Goal: Information Seeking & Learning: Find specific fact

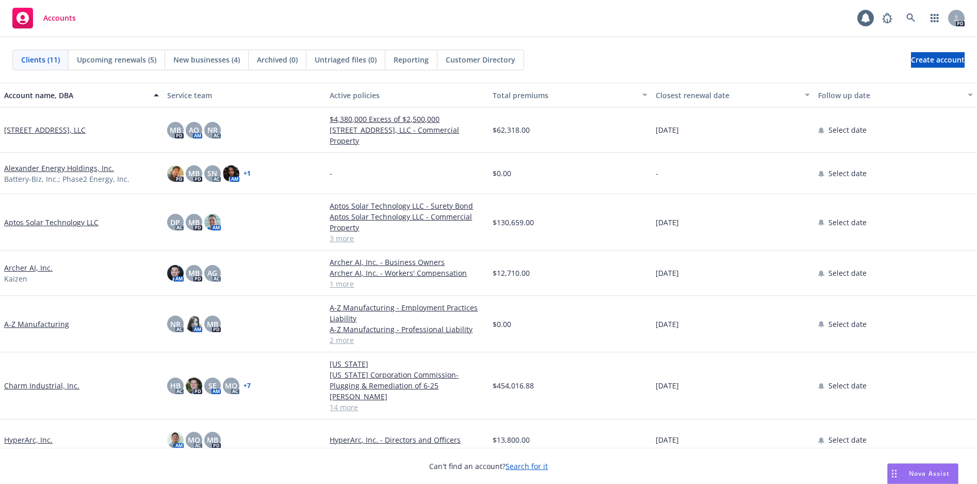
click at [59, 380] on link "Charm Industrial, Inc." at bounding box center [41, 385] width 75 height 11
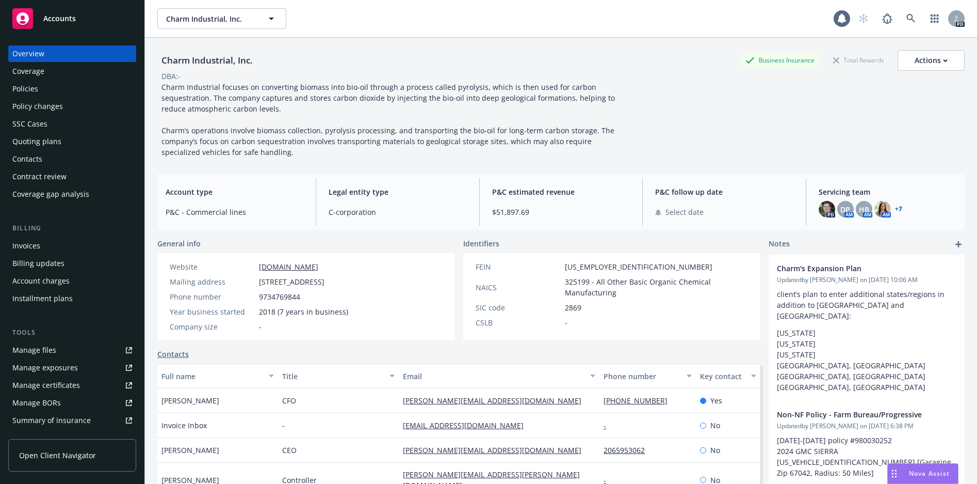
click at [27, 88] on div "Policies" at bounding box center [25, 89] width 26 height 17
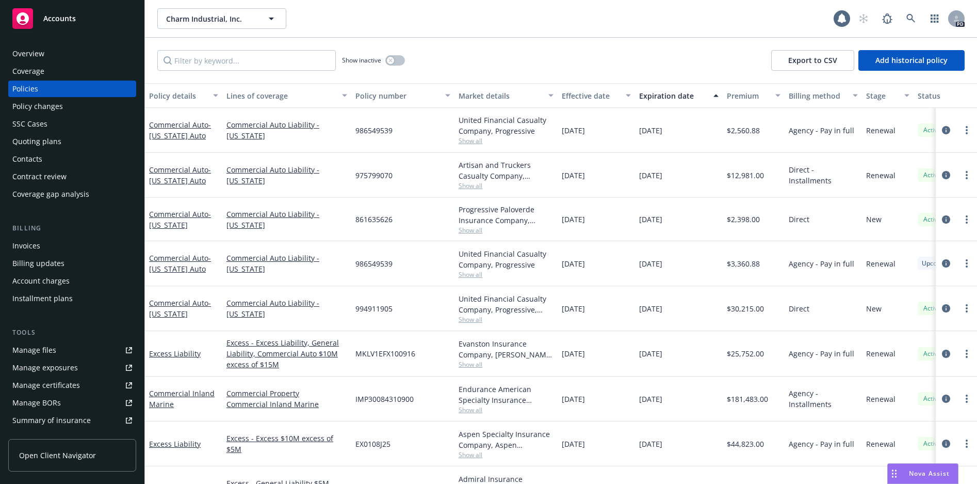
scroll to position [52, 0]
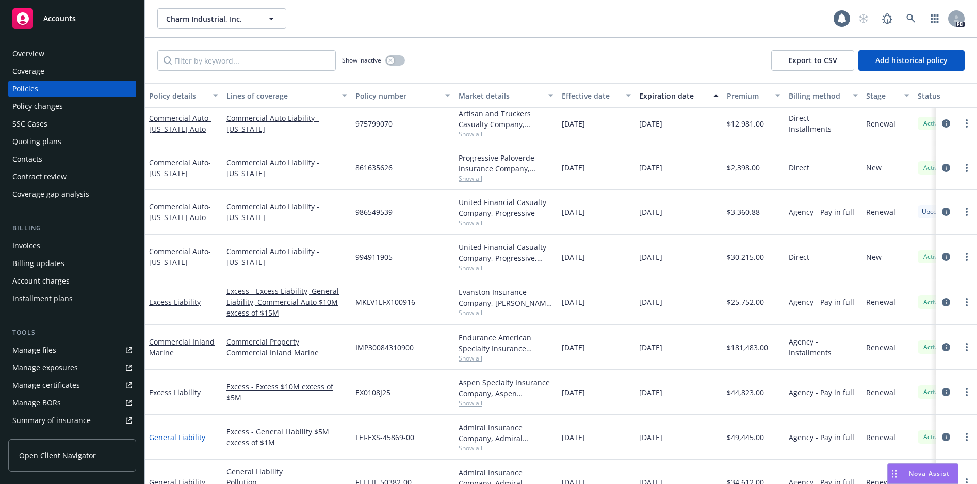
click at [179, 439] on link "General Liability" at bounding box center [177, 437] width 56 height 10
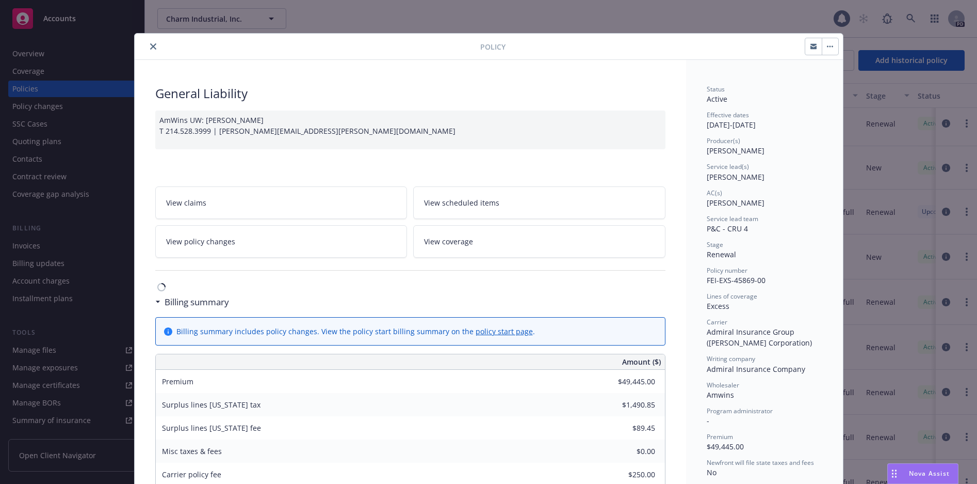
click at [45, 57] on div "Policy General Liability AmWins UW: Forrest Leary T 214.528.3999 | forrest.lear…" at bounding box center [488, 242] width 977 height 484
click at [150, 46] on icon "close" at bounding box center [153, 46] width 6 height 6
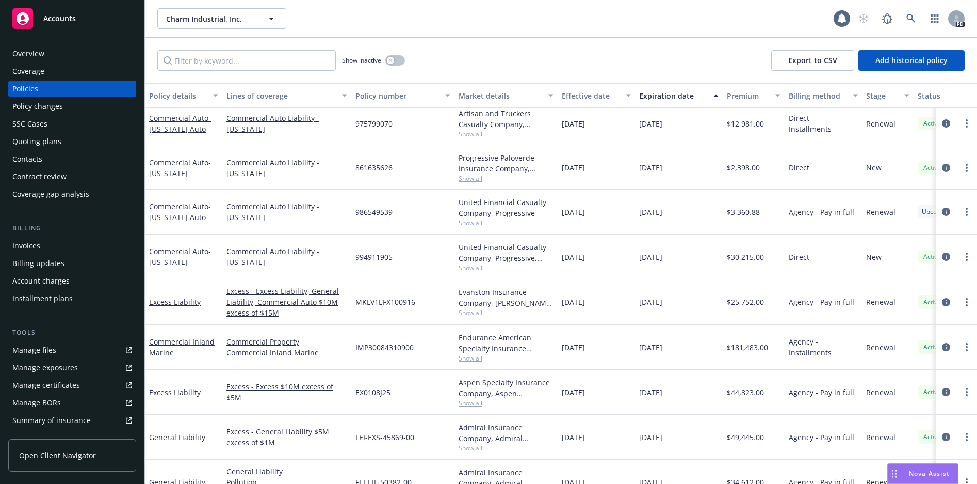
click at [35, 51] on div "Overview" at bounding box center [28, 53] width 32 height 17
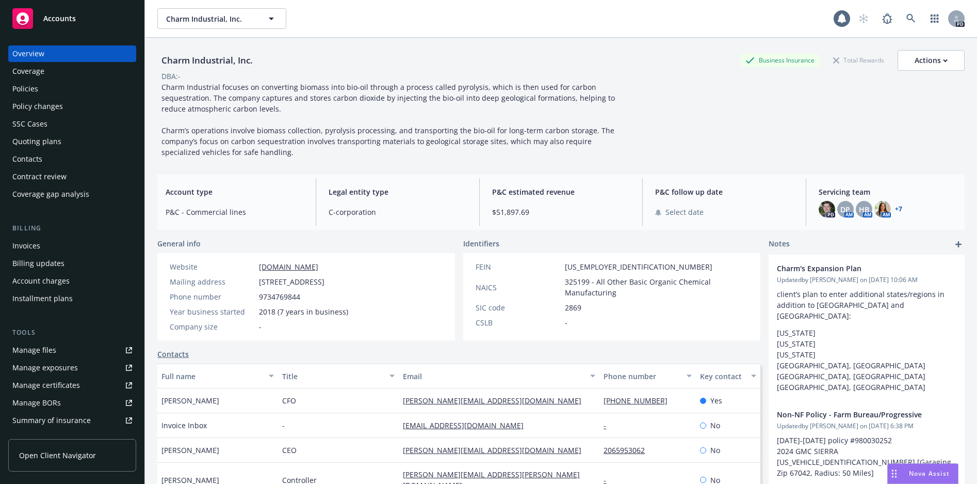
click at [28, 88] on div "Policies" at bounding box center [25, 89] width 26 height 17
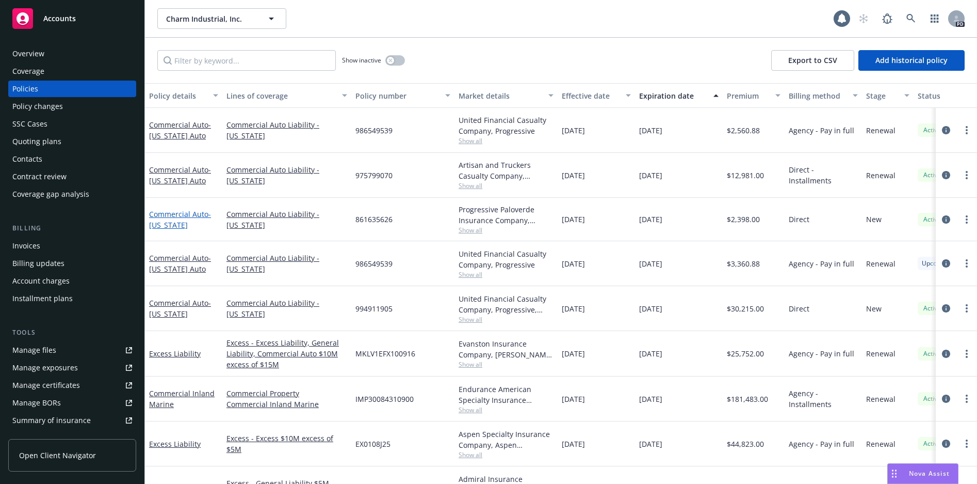
click at [183, 212] on link "Commercial Auto - Louisiana" at bounding box center [180, 219] width 62 height 21
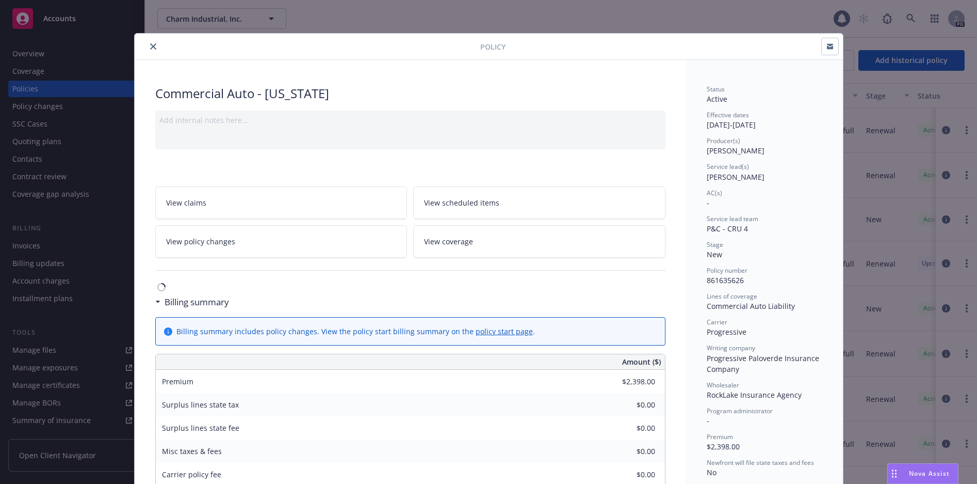
click at [40, 55] on div "Policy Commercial Auto - Louisiana Add internal notes here... View claims View …" at bounding box center [488, 242] width 977 height 484
click at [458, 234] on link "View coverage" at bounding box center [539, 241] width 252 height 33
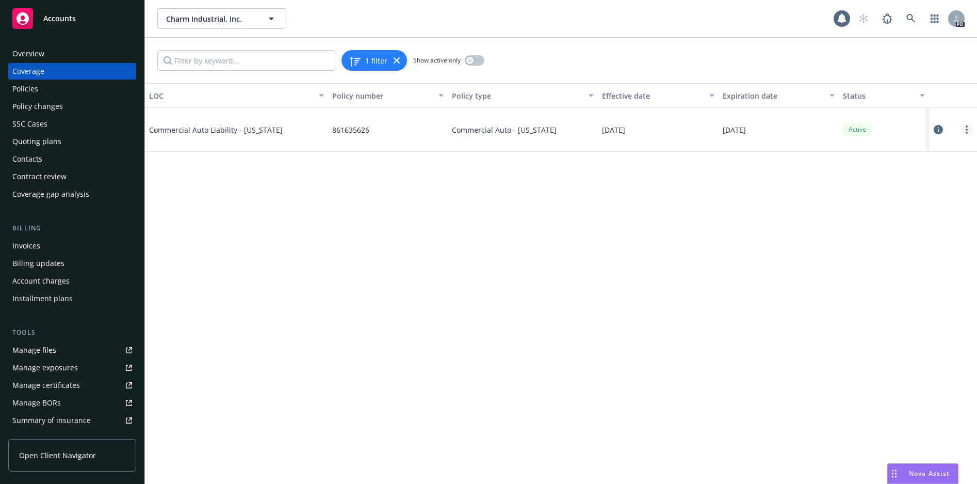
click at [968, 130] on link "more" at bounding box center [967, 129] width 12 height 12
click at [892, 189] on link "View policy" at bounding box center [905, 192] width 136 height 21
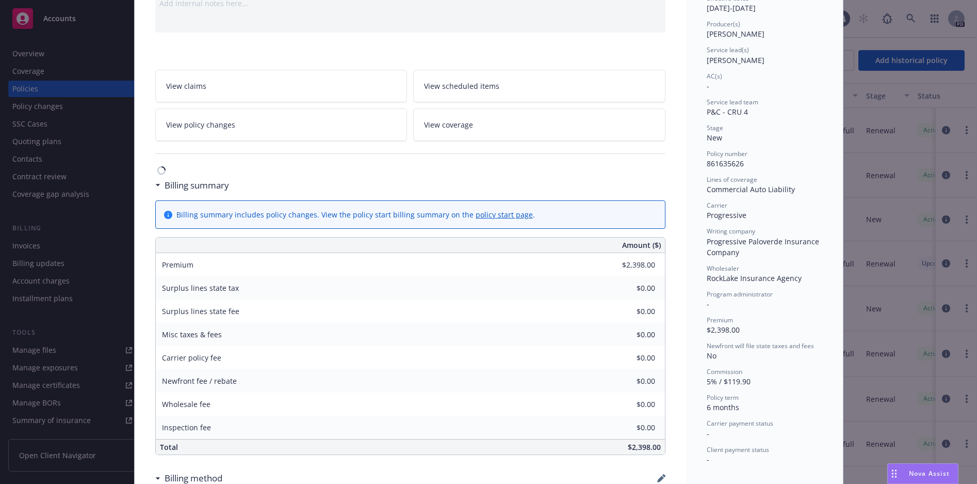
scroll to position [134, 0]
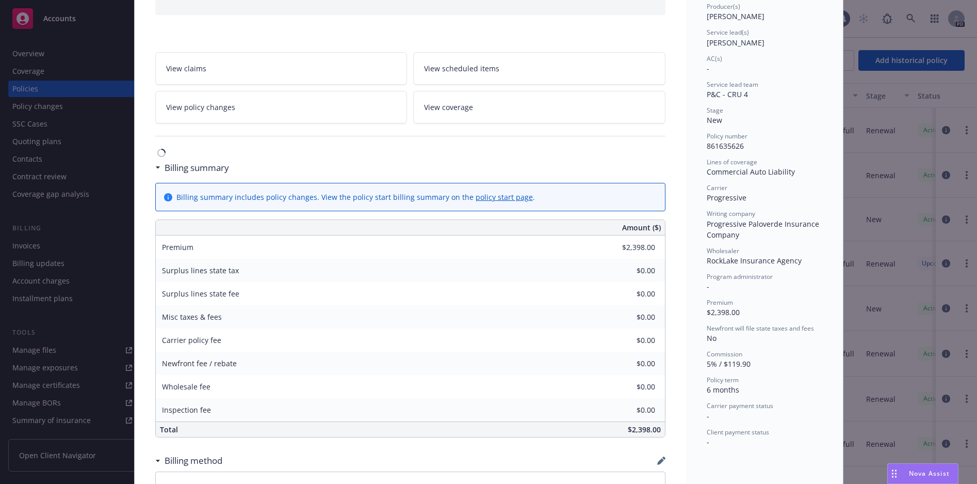
click at [476, 196] on link "policy start page" at bounding box center [504, 197] width 57 height 10
click at [914, 472] on span "Nova Assist" at bounding box center [929, 473] width 41 height 9
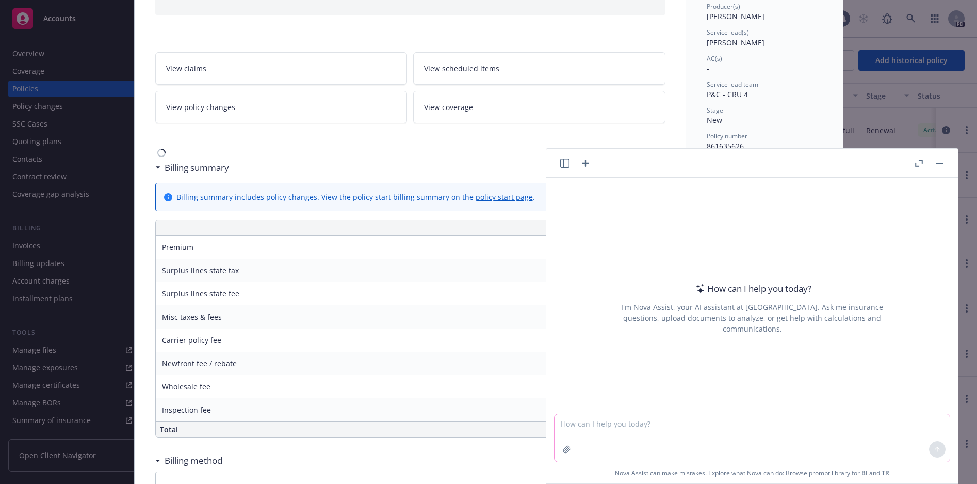
click at [768, 427] on textarea at bounding box center [752, 437] width 395 height 47
type textarea "what is the latest news on Charm industrial"
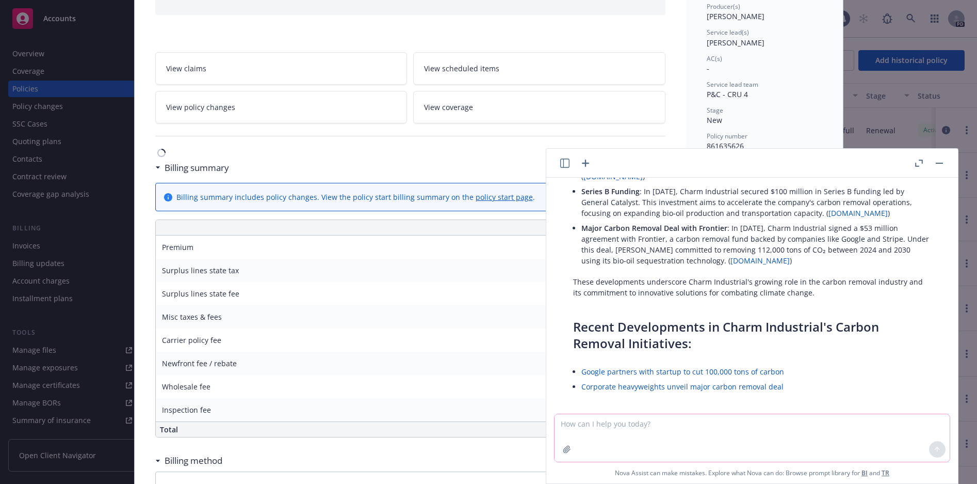
scroll to position [183, 0]
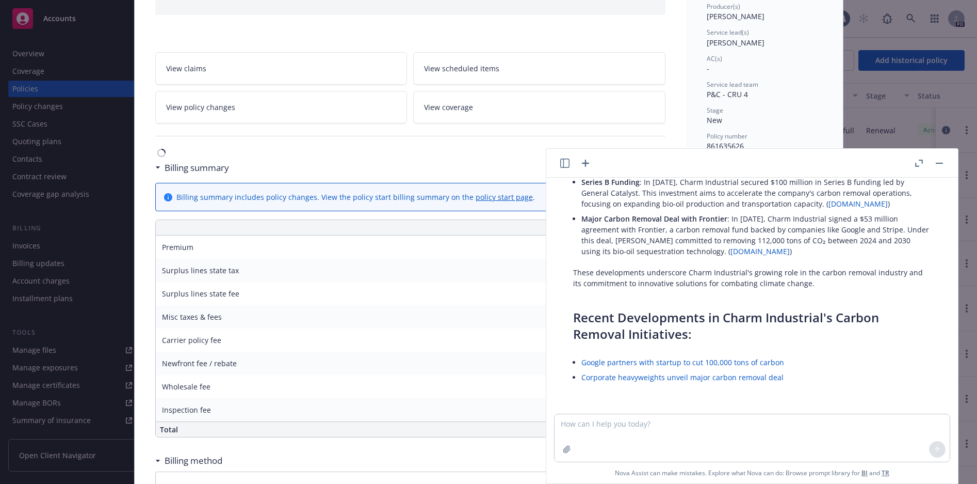
click at [699, 360] on link "Google partners with startup to cut 100,000 tons of carbon" at bounding box center [683, 362] width 203 height 10
click at [327, 206] on div "Billing summary includes policy changes. View the policy start billing summary …" at bounding box center [410, 196] width 509 height 27
click at [362, 162] on div "Billing summary" at bounding box center [410, 168] width 510 height 22
click at [30, 90] on div "Policy Commercial Auto - Louisiana Add internal notes here... View claims View …" at bounding box center [488, 242] width 977 height 484
click at [936, 164] on button "button" at bounding box center [940, 163] width 12 height 12
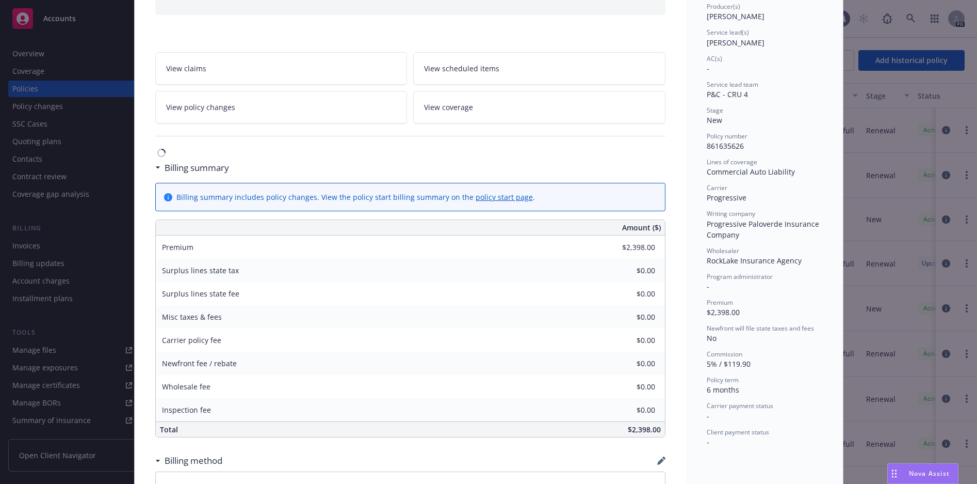
click at [25, 91] on div "Policy Commercial Auto - Louisiana Add internal notes here... View claims View …" at bounding box center [488, 242] width 977 height 484
click at [38, 52] on div "Policy Commercial Auto - Louisiana Add internal notes here... View claims View …" at bounding box center [488, 242] width 977 height 484
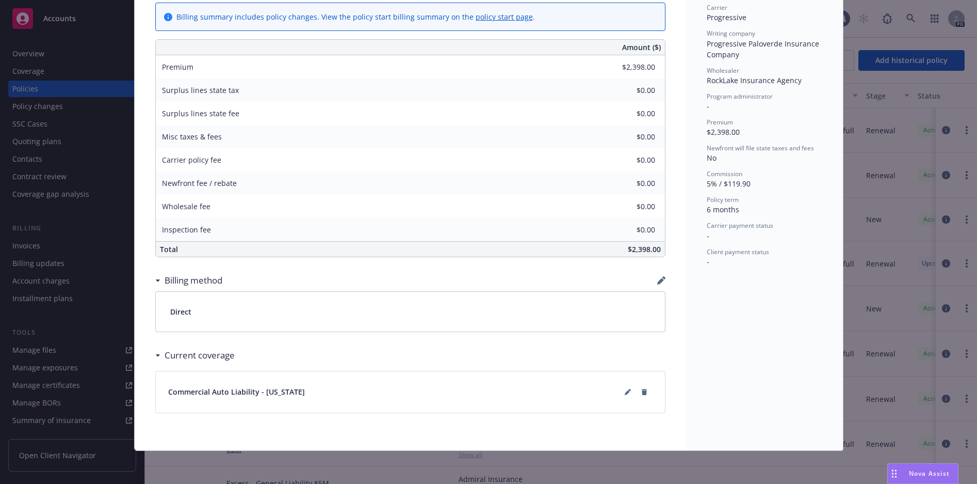
scroll to position [0, 0]
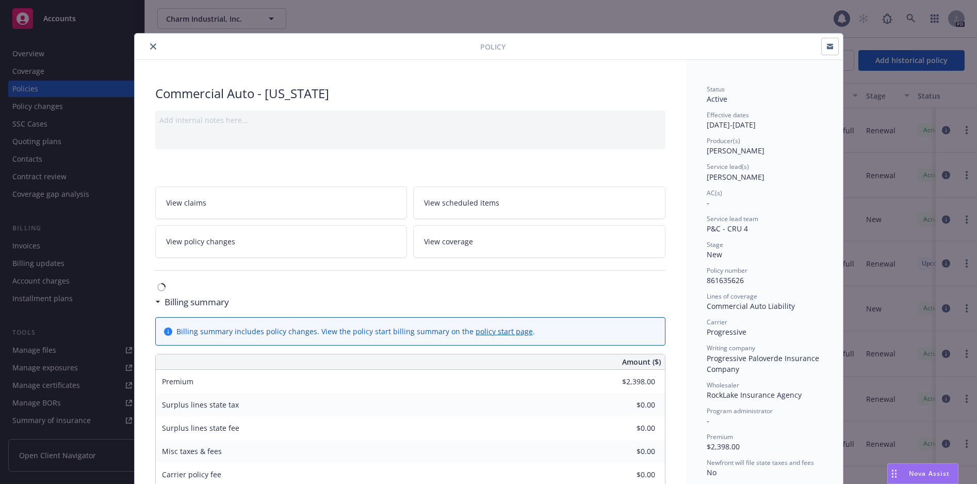
click at [150, 44] on icon "close" at bounding box center [153, 46] width 6 height 6
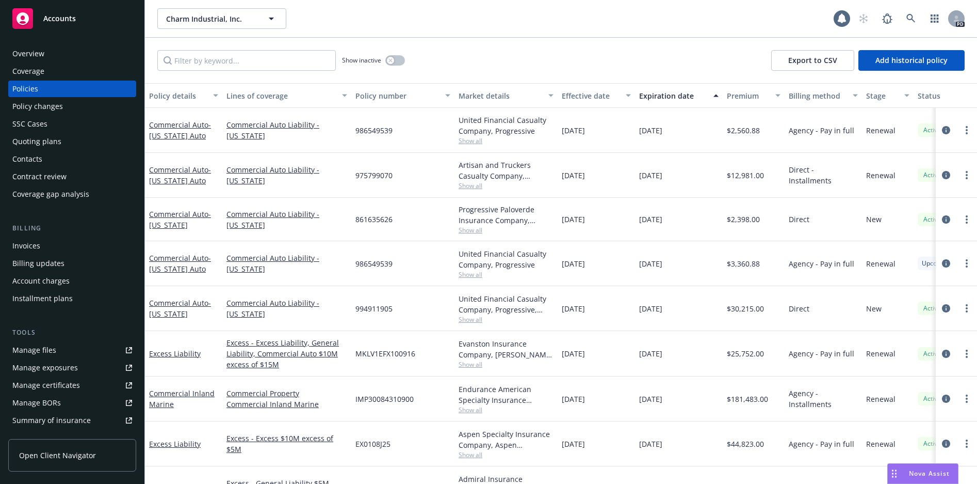
click at [46, 140] on div "Quoting plans" at bounding box center [36, 141] width 49 height 17
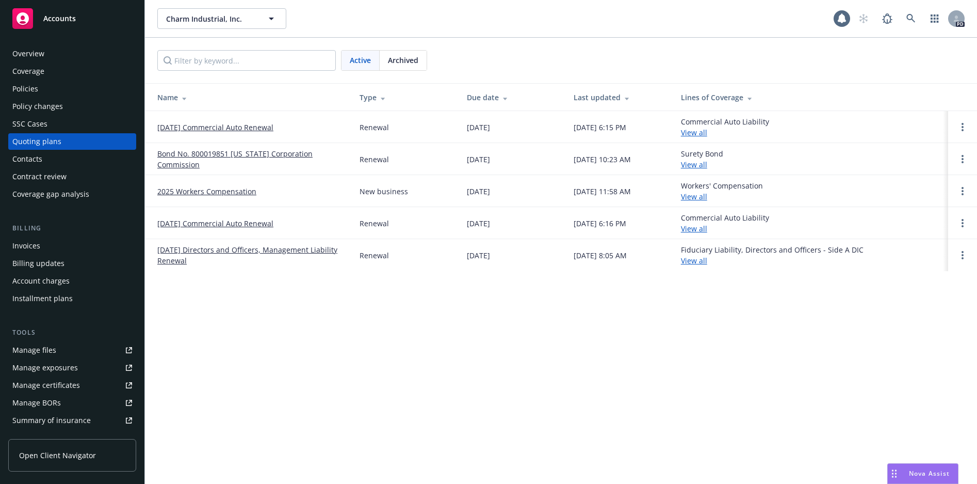
click at [29, 52] on div "Overview" at bounding box center [28, 53] width 32 height 17
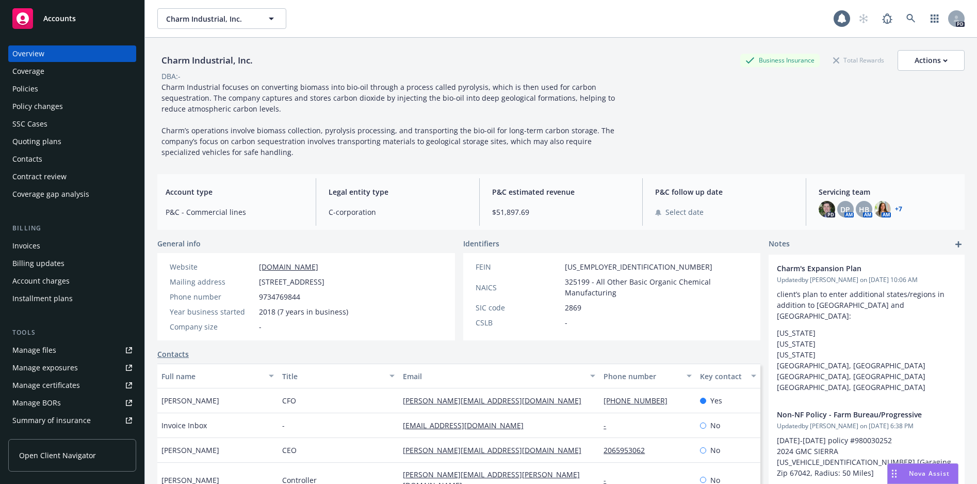
click at [550, 99] on span "Charm Industrial focuses on converting biomass into bio-oil through a process c…" at bounding box center [390, 119] width 456 height 75
click at [27, 344] on div "Manage files" at bounding box center [34, 350] width 44 height 17
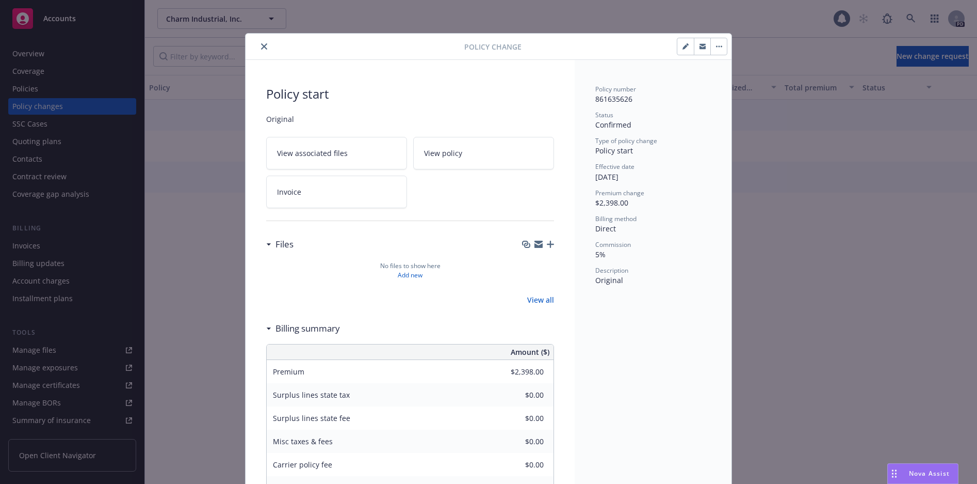
scroll to position [24, 0]
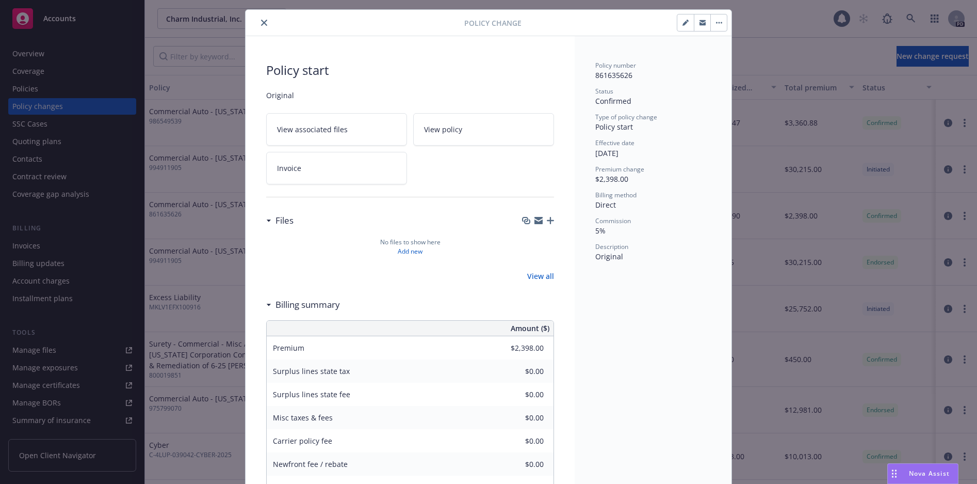
click at [440, 127] on span "View policy" at bounding box center [443, 129] width 38 height 11
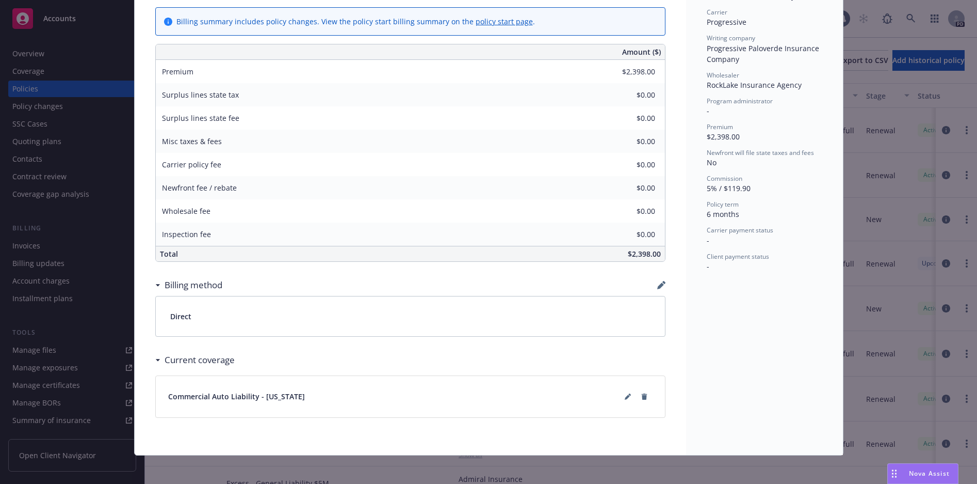
scroll to position [52, 0]
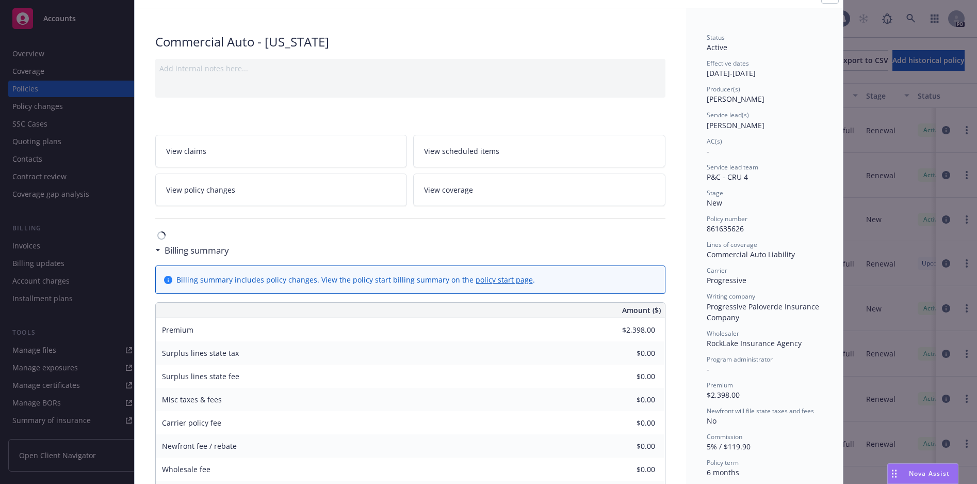
click at [207, 190] on span "View policy changes" at bounding box center [200, 189] width 69 height 11
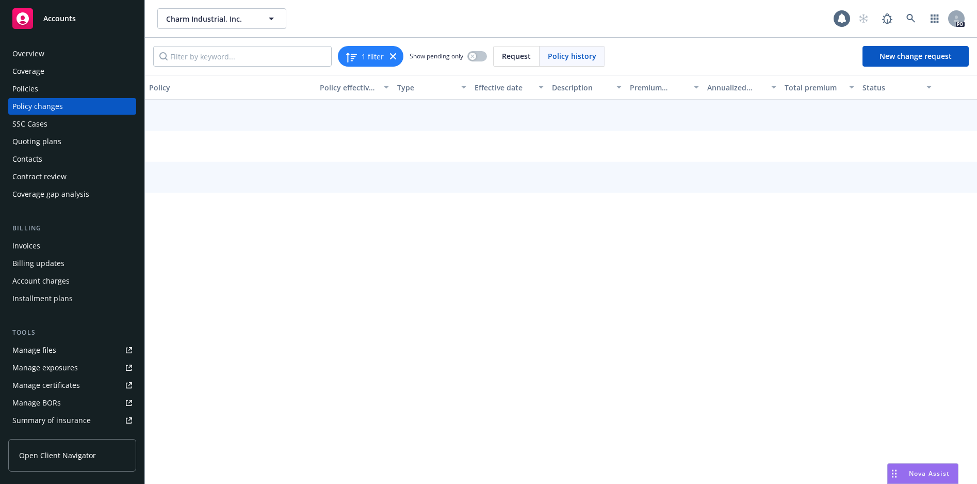
click at [35, 72] on div "Coverage" at bounding box center [28, 71] width 32 height 17
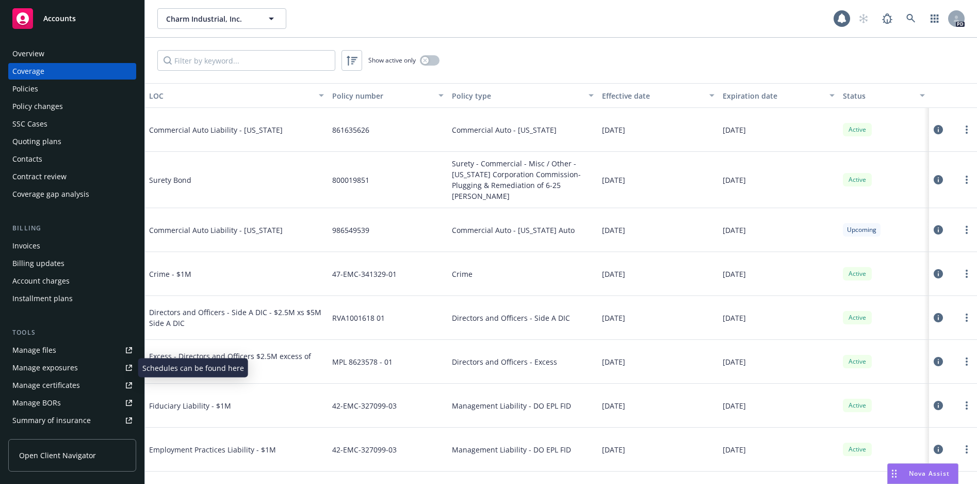
click at [40, 347] on div "Manage files" at bounding box center [34, 350] width 44 height 17
click at [35, 156] on div "Contacts" at bounding box center [27, 159] width 30 height 17
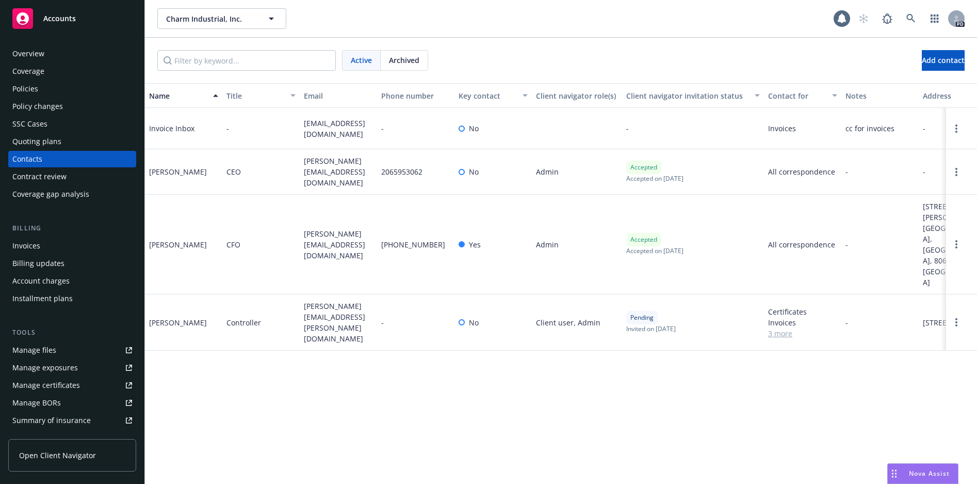
click at [44, 174] on div "Contract review" at bounding box center [39, 176] width 54 height 17
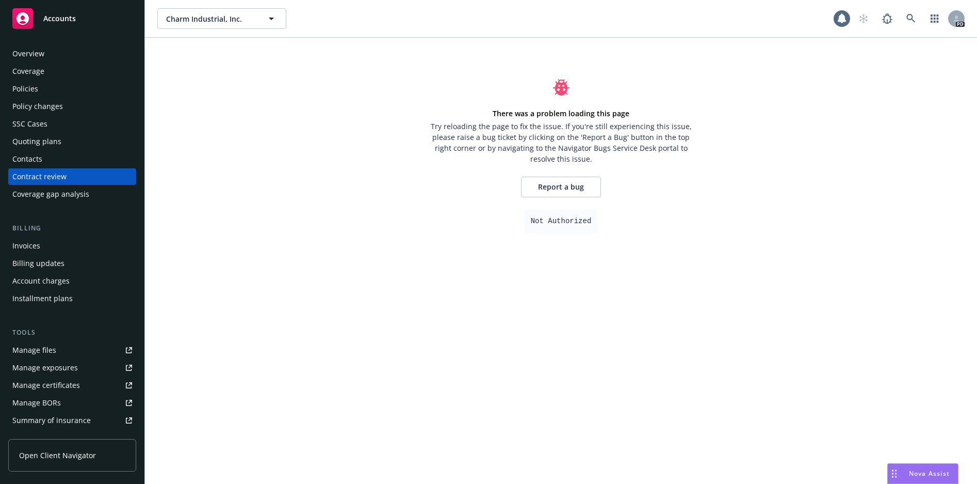
click at [51, 200] on div "Coverage gap analysis" at bounding box center [50, 194] width 77 height 17
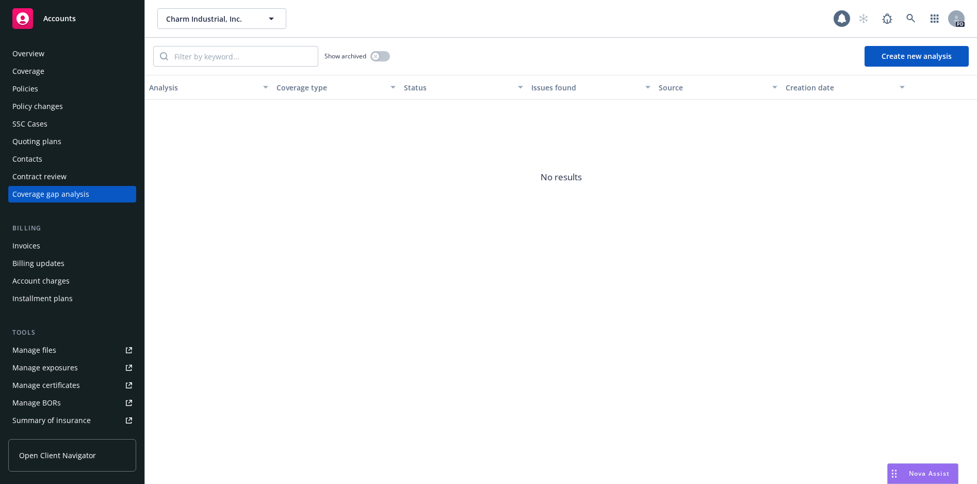
click at [49, 175] on div "Contract review" at bounding box center [39, 176] width 54 height 17
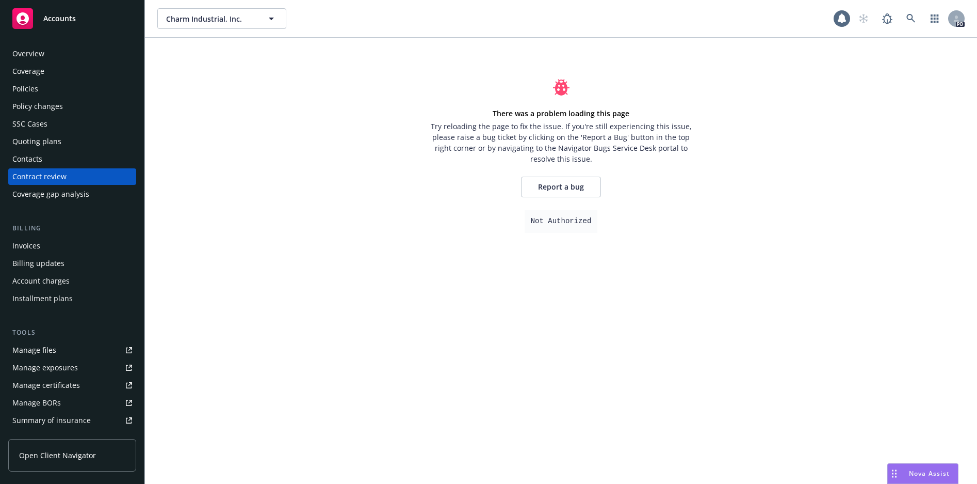
click at [43, 344] on div "Manage files" at bounding box center [34, 350] width 44 height 17
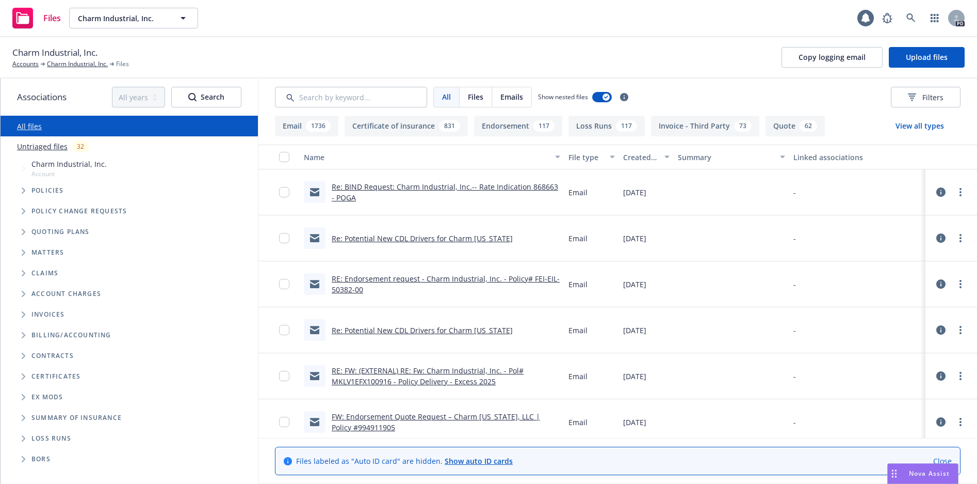
click at [22, 190] on icon "Tree Example" at bounding box center [24, 190] width 4 height 6
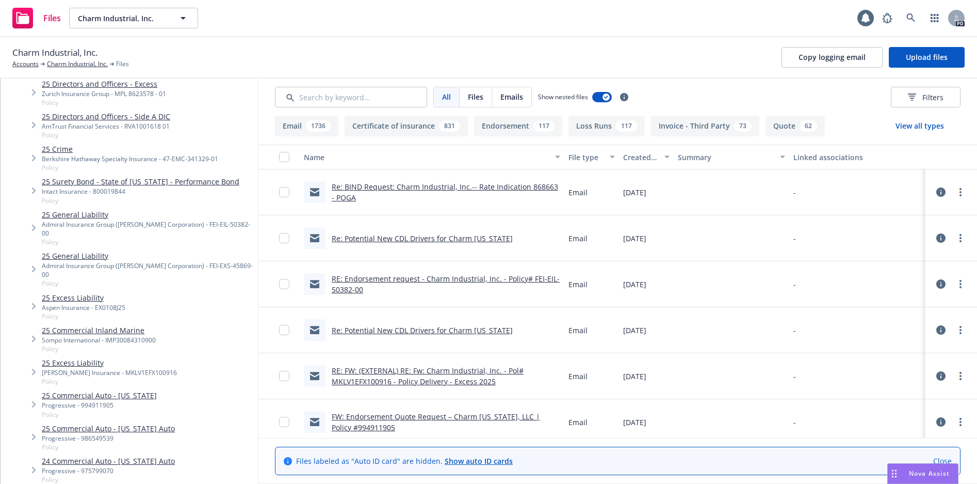
scroll to position [361, 0]
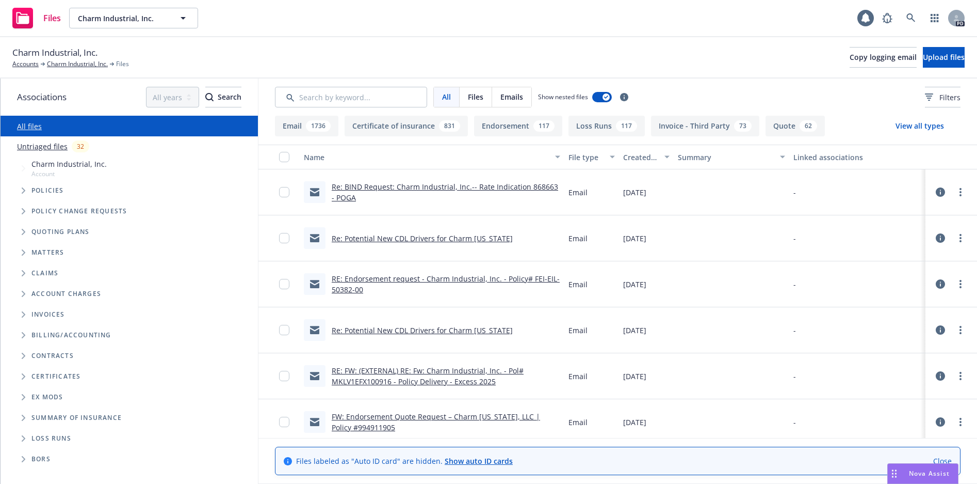
click at [38, 356] on span "Contracts" at bounding box center [52, 355] width 42 height 6
click at [23, 355] on icon "Folder Tree Example" at bounding box center [24, 355] width 4 height 6
click at [29, 394] on span "Folder Tree Example" at bounding box center [31, 395] width 17 height 17
click at [69, 438] on link "2025 Contracts" at bounding box center [66, 433] width 52 height 11
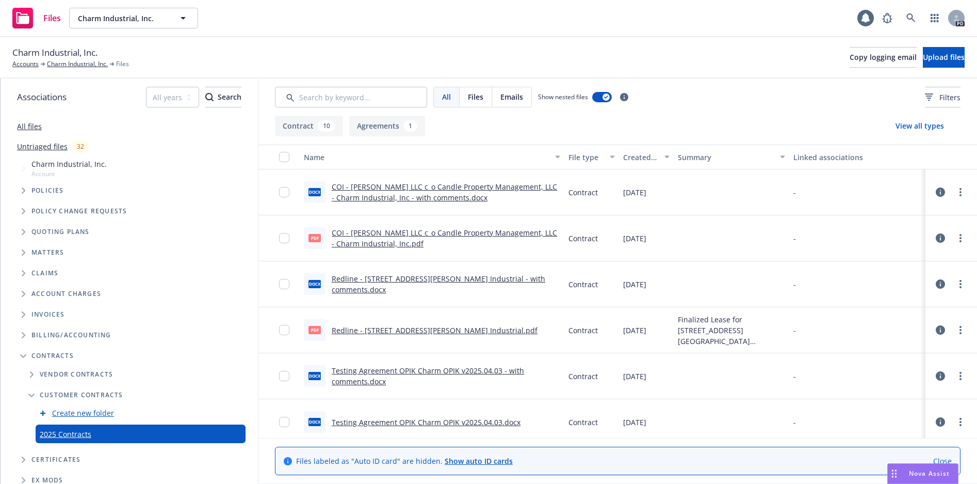
click at [22, 188] on icon "Tree Example" at bounding box center [24, 190] width 4 height 6
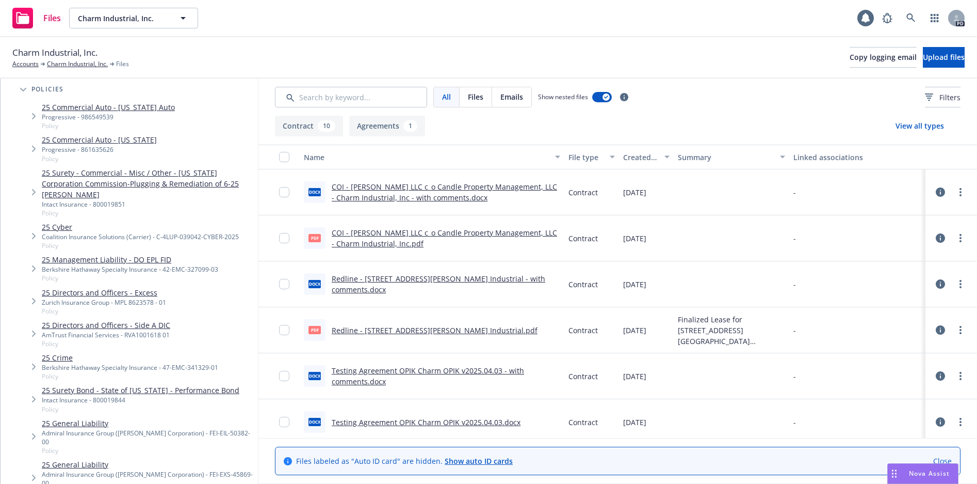
scroll to position [103, 0]
click at [65, 415] on link "25 General Liability" at bounding box center [148, 420] width 212 height 11
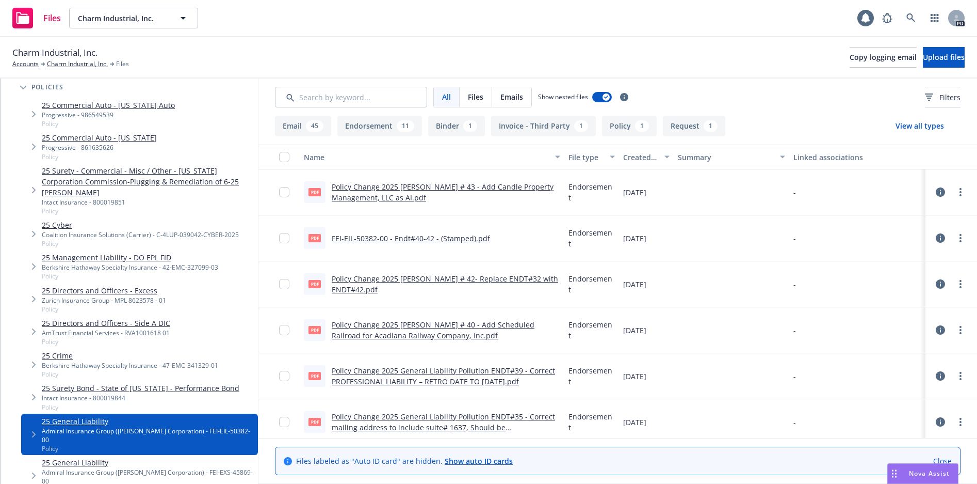
click at [419, 237] on link "FEI-EIL-50382-00 - Endt#40-42 - (Stamped).pdf" at bounding box center [411, 238] width 158 height 10
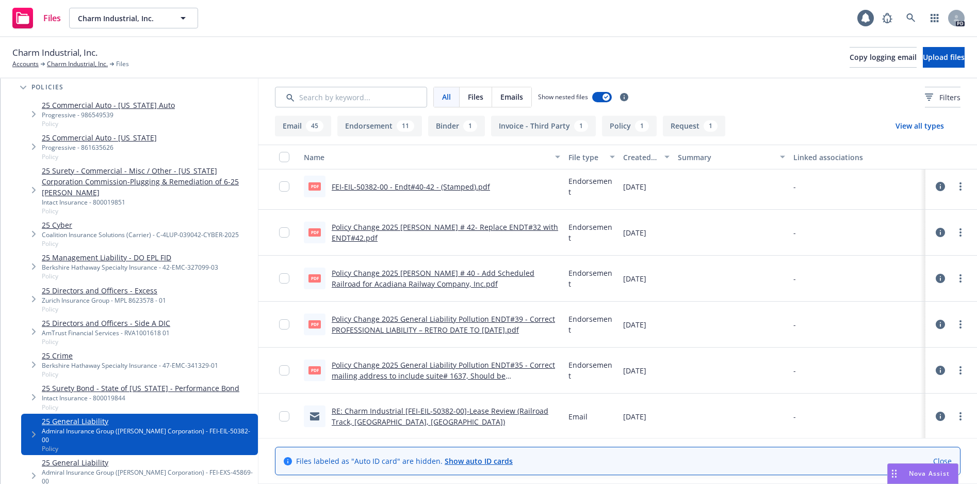
click at [430, 333] on link "Policy Change 2025 General Liability Pollution ENDT#39 - Correct PROFESSIONAL L…" at bounding box center [443, 324] width 223 height 21
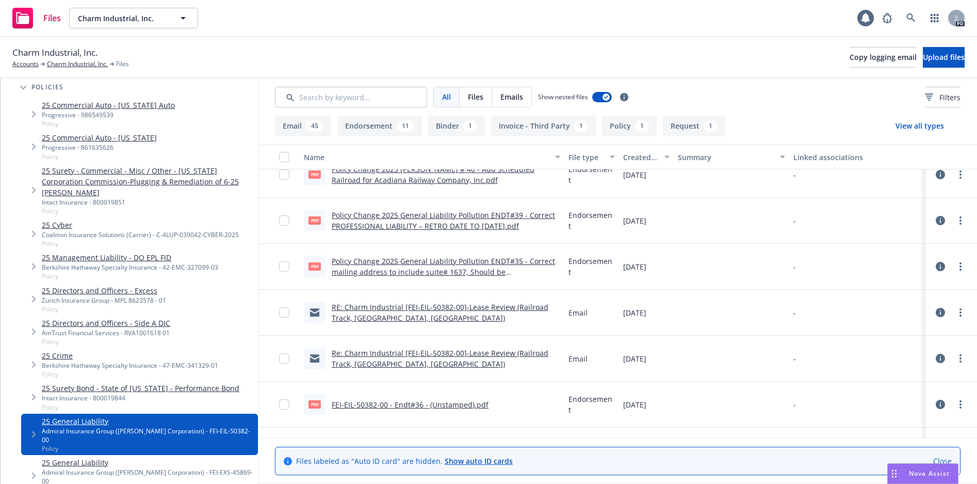
scroll to position [155, 0]
click at [434, 303] on link "RE: Charm Industrial [FEI-EIL-50382-00]-Lease Review (Railroad Track, Opelousas…" at bounding box center [440, 311] width 217 height 21
click at [273, 313] on div at bounding box center [279, 312] width 41 height 46
click at [290, 312] on div at bounding box center [287, 311] width 17 height 33
click at [285, 316] on input "checkbox" at bounding box center [284, 312] width 10 height 10
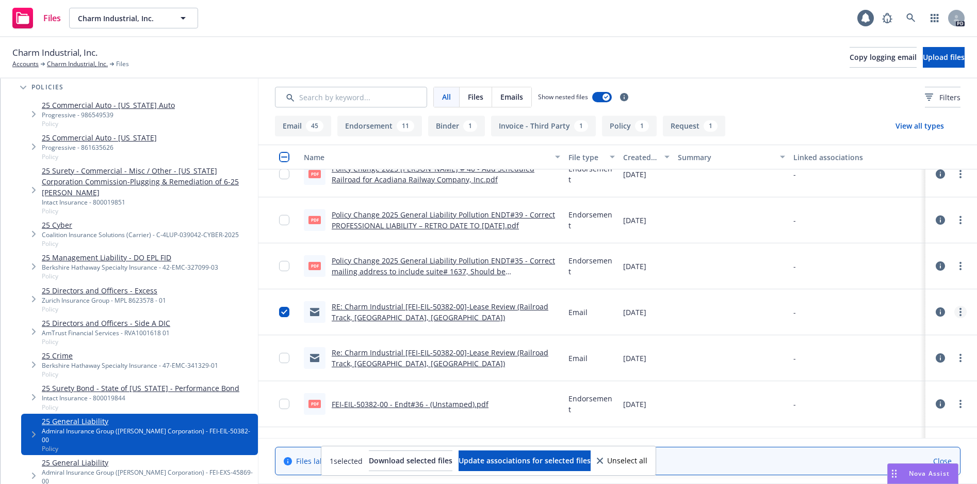
click at [955, 313] on link "more" at bounding box center [961, 312] width 12 height 12
click at [353, 307] on link "RE: Charm Industrial [FEI-EIL-50382-00]-Lease Review (Railroad Track, Opelousas…" at bounding box center [440, 311] width 217 height 21
click at [496, 302] on link "RE: Charm Industrial [FEI-EIL-50382-00]-Lease Review (Railroad Track, Opelousas…" at bounding box center [440, 311] width 217 height 21
click at [405, 464] on span "Download selected files" at bounding box center [411, 460] width 84 height 10
click at [945, 473] on span "Nova Assist" at bounding box center [929, 473] width 41 height 9
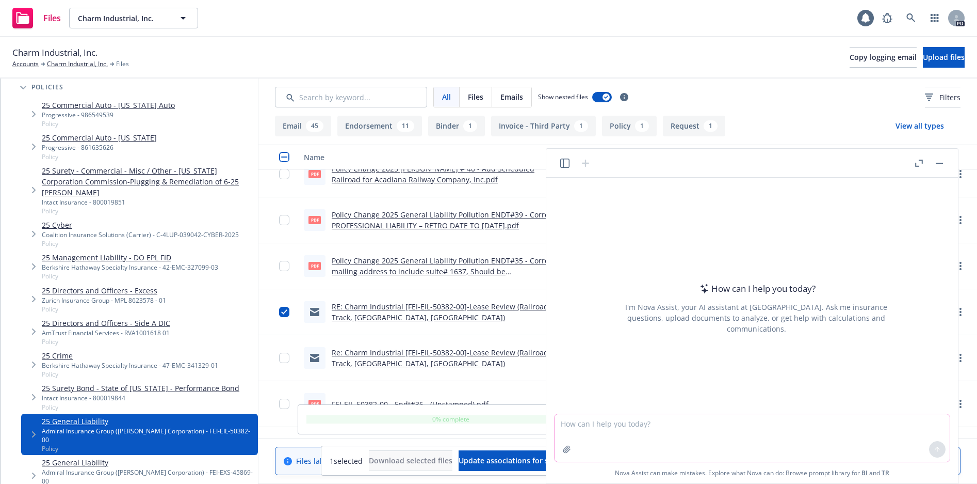
click at [656, 434] on textarea at bounding box center [752, 437] width 395 height 47
paste textarea "4687 HIGHWAY 115"
type textarea "what is the longitude and latitude of 4687 HIGHWAY 115, saint landry, la"
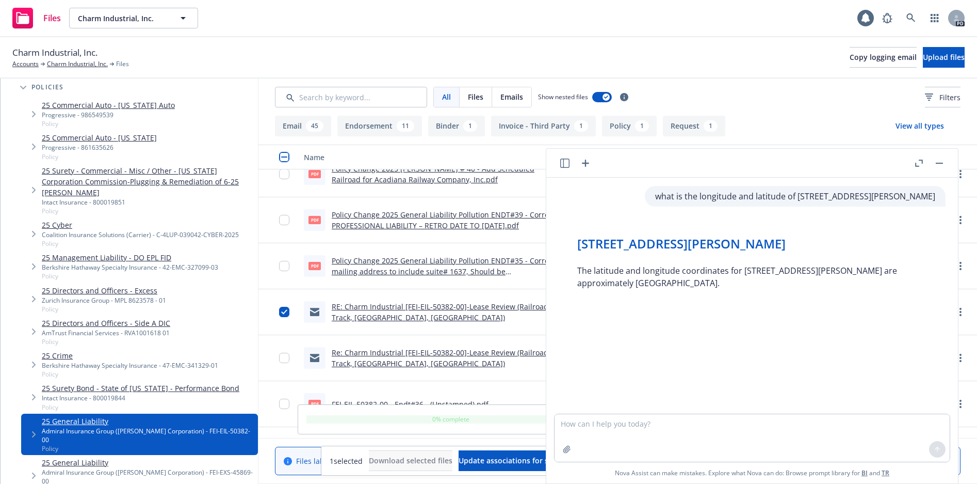
click at [729, 327] on div "what is the longitude and latitude of 4687 HIGHWAY 115, saint landry, la 4687 H…" at bounding box center [753, 296] width 404 height 236
drag, startPoint x: 744, startPoint y: 268, endPoint x: 884, endPoint y: 267, distance: 139.9
click at [884, 267] on p "The latitude and longitude coordinates for 4687 HIGHWAY 115, Saint Landry, LA a…" at bounding box center [757, 276] width 358 height 25
copy p "687 HIGHWAY 115, Saint Landry, LA"
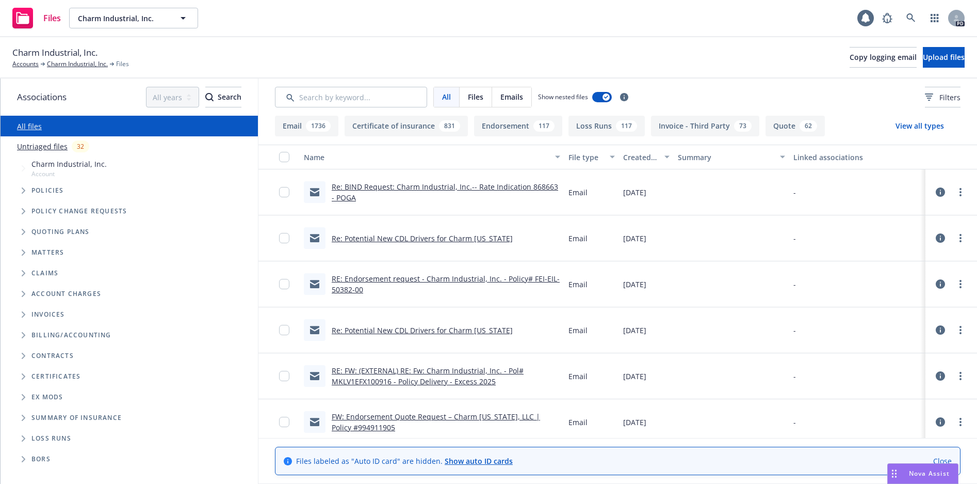
click at [501, 180] on div "Re: BIND Request: Charm Industrial, Inc.-- Rate Indication 868663 - POGA" at bounding box center [432, 192] width 265 height 46
click at [460, 185] on link "Re: BIND Request: Charm Industrial, Inc.-- Rate Indication 868663 - POGA" at bounding box center [445, 192] width 227 height 21
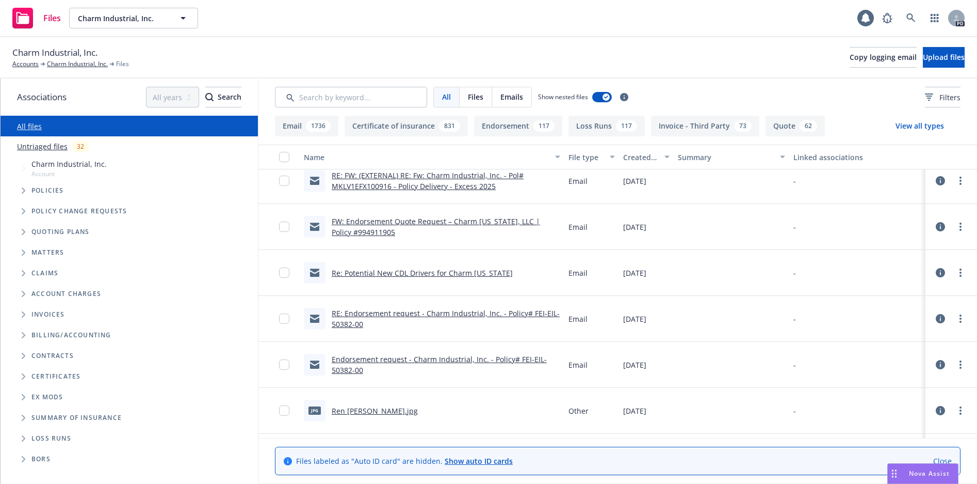
scroll to position [155, 0]
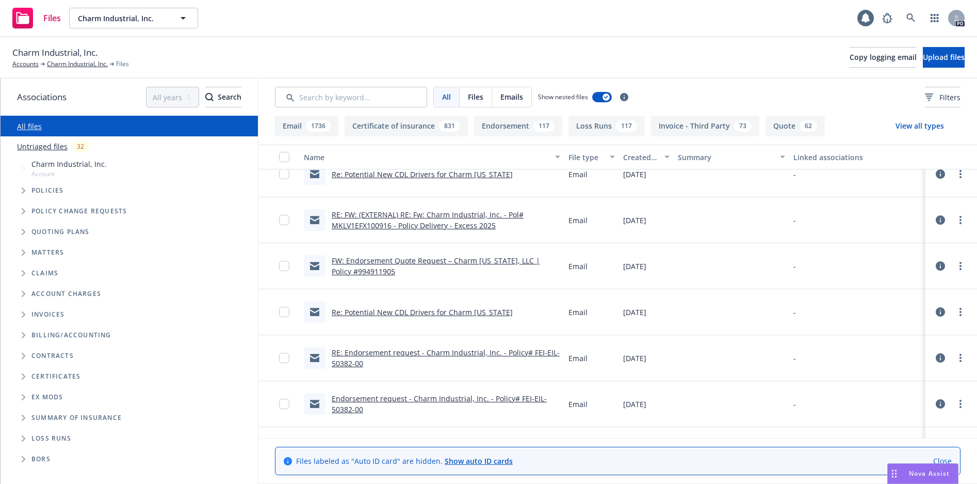
click at [33, 150] on link "Untriaged files" at bounding box center [42, 146] width 51 height 11
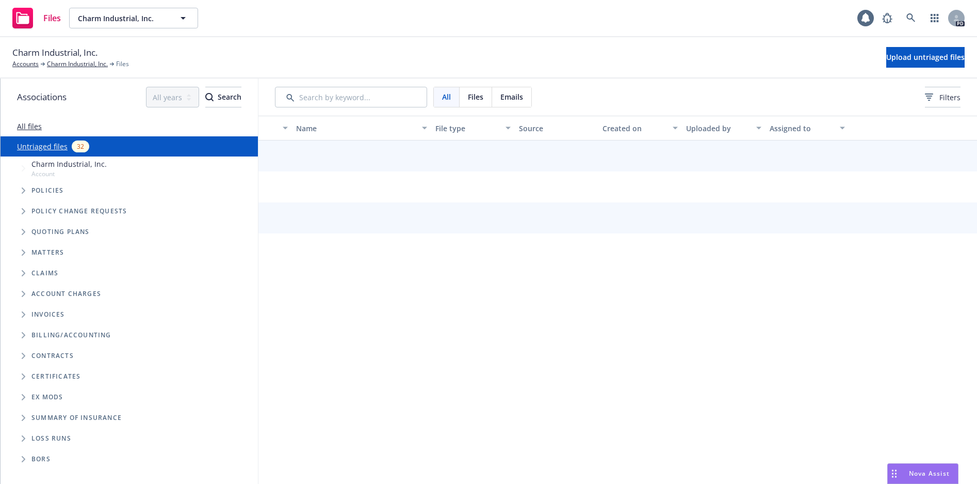
click at [24, 129] on link "All files" at bounding box center [29, 126] width 25 height 10
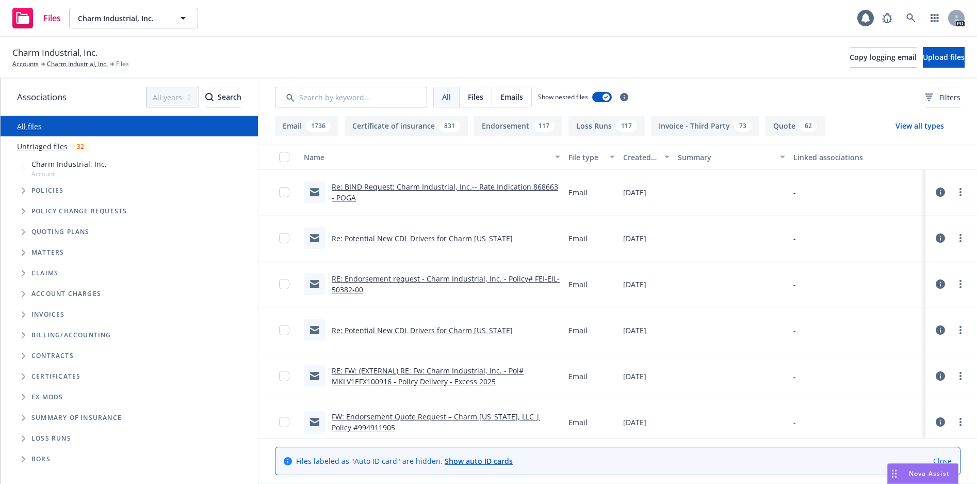
click at [190, 297] on div "Account charges" at bounding box center [134, 293] width 247 height 21
click at [65, 58] on span "Charm Industrial, Inc." at bounding box center [54, 52] width 85 height 13
click at [66, 62] on link "Charm Industrial, Inc." at bounding box center [77, 63] width 61 height 9
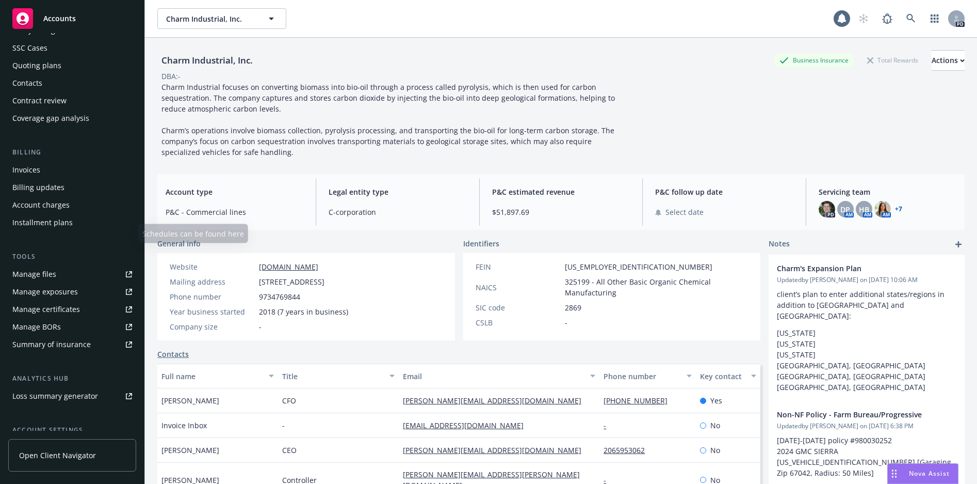
scroll to position [155, 0]
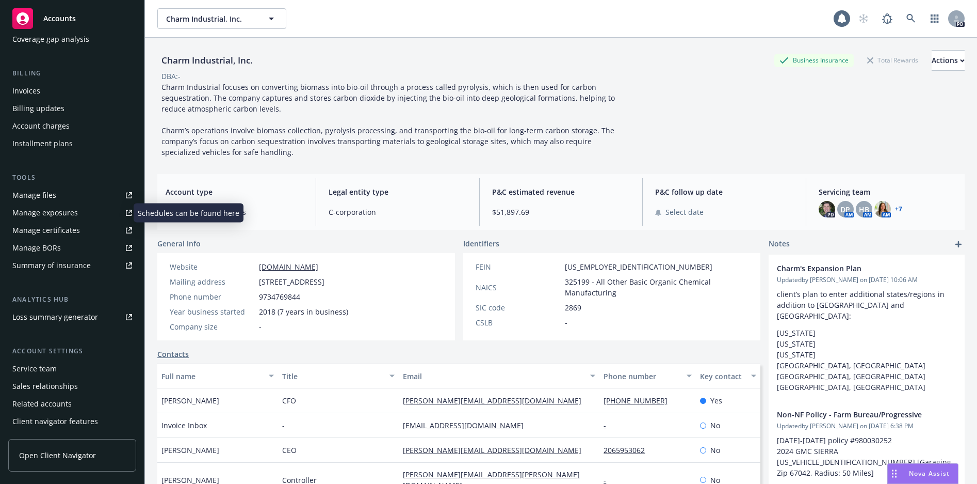
click at [61, 213] on div "Manage exposures" at bounding box center [45, 212] width 66 height 17
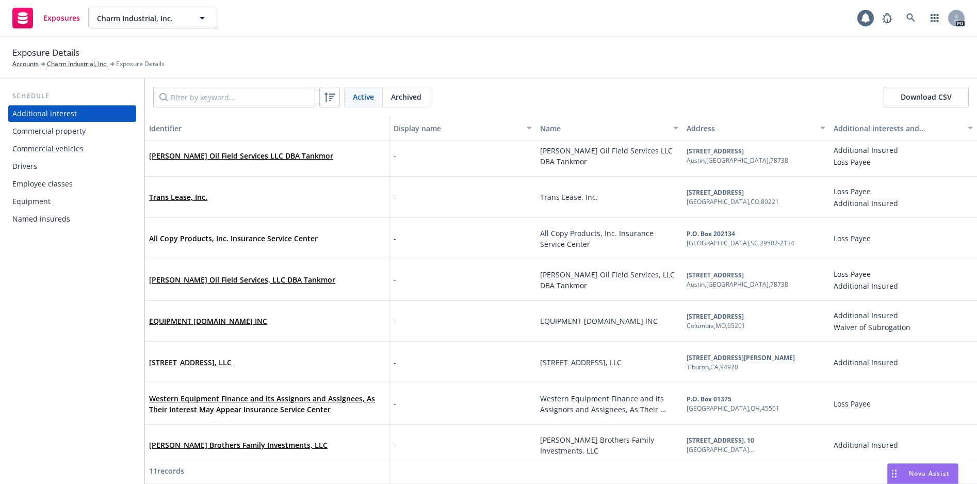
scroll to position [136, 0]
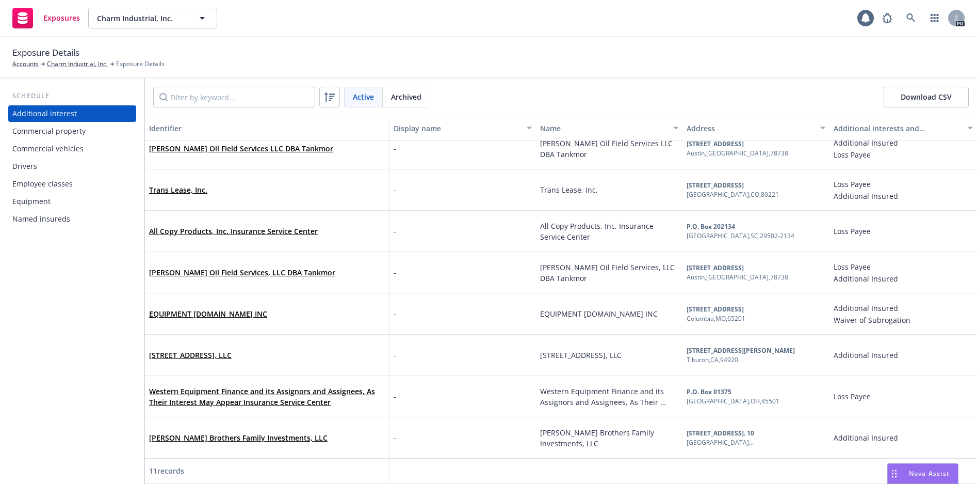
click at [71, 129] on div "Commercial property" at bounding box center [48, 131] width 73 height 17
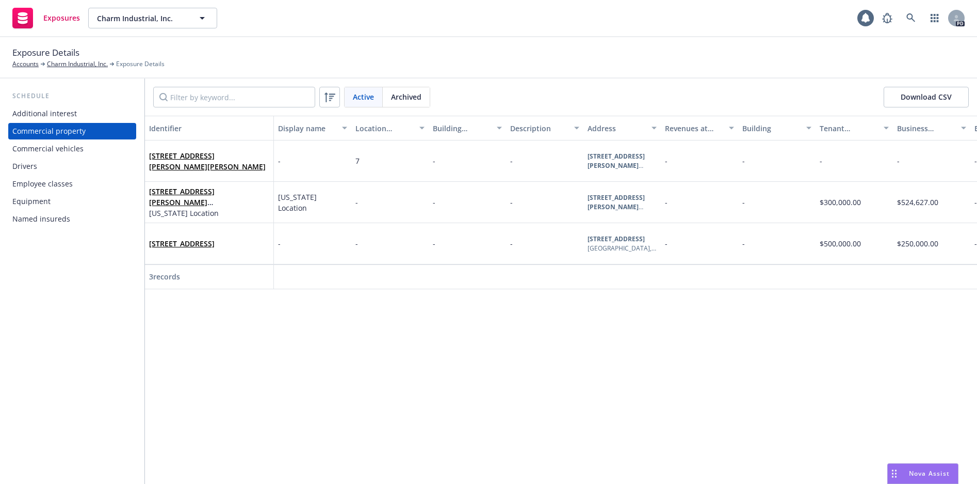
click at [74, 149] on div "Commercial vehicles" at bounding box center [47, 148] width 71 height 17
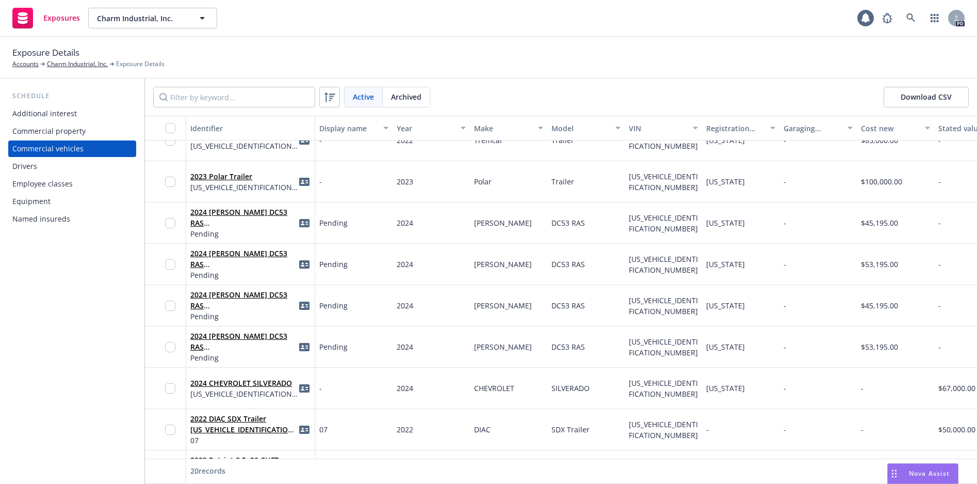
scroll to position [516, 0]
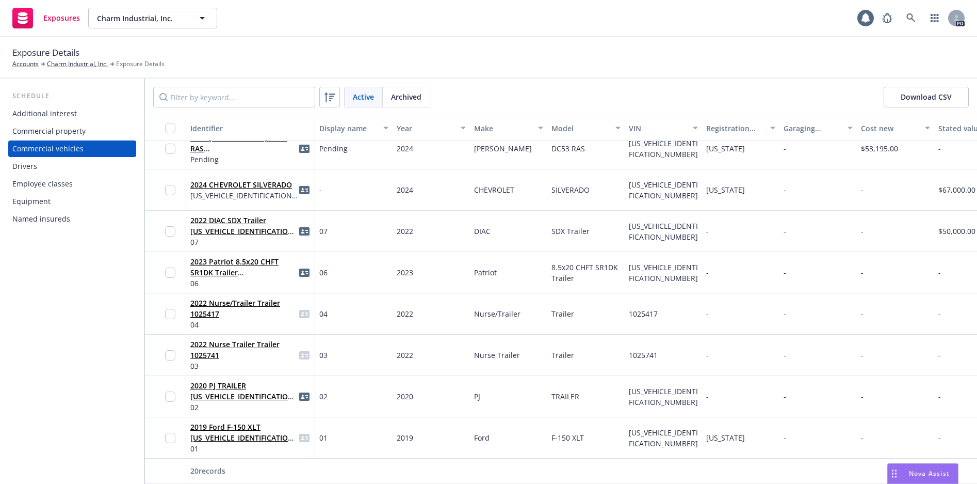
click at [34, 184] on div "Employee classes" at bounding box center [42, 183] width 60 height 17
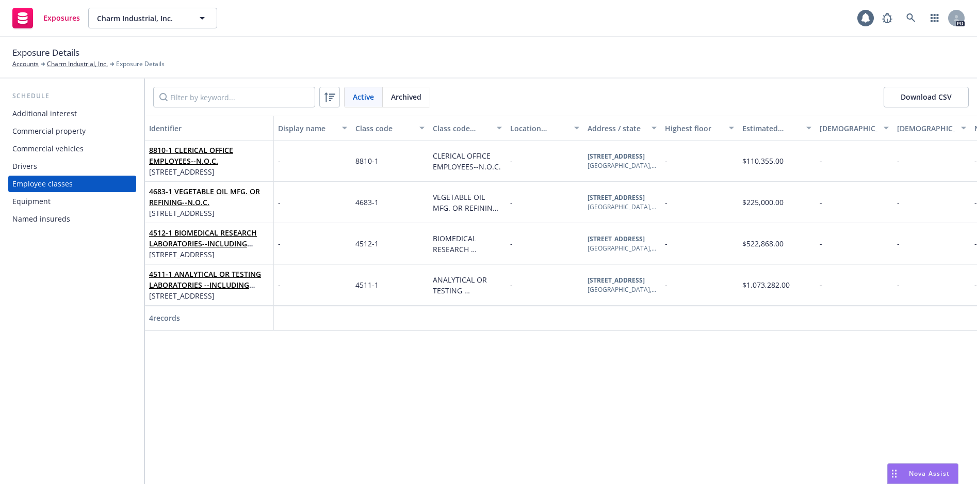
click at [36, 198] on div "Equipment" at bounding box center [31, 201] width 38 height 17
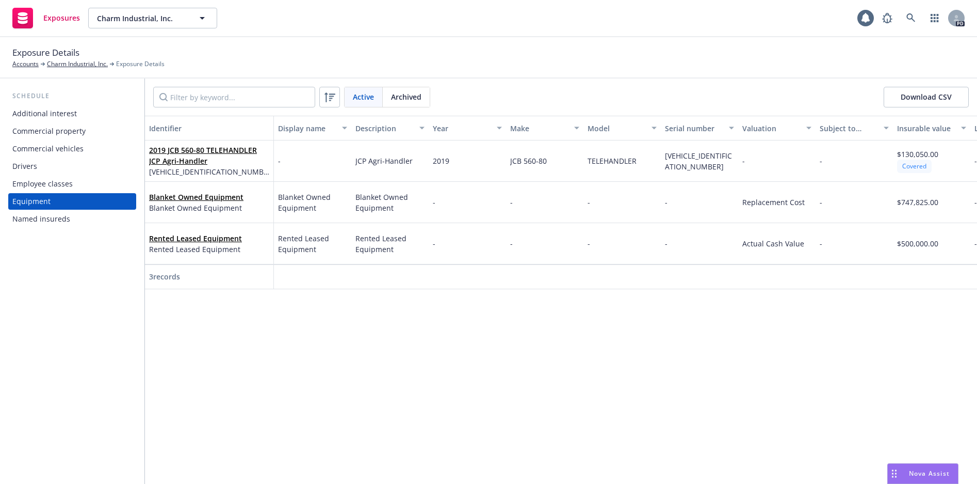
click at [60, 219] on div "Named insureds" at bounding box center [41, 219] width 58 height 17
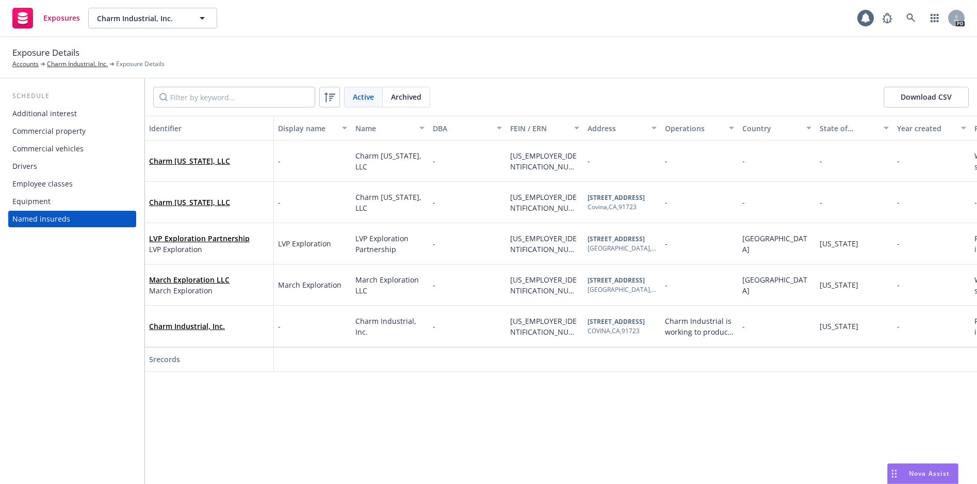
click at [27, 196] on div "Equipment" at bounding box center [31, 201] width 38 height 17
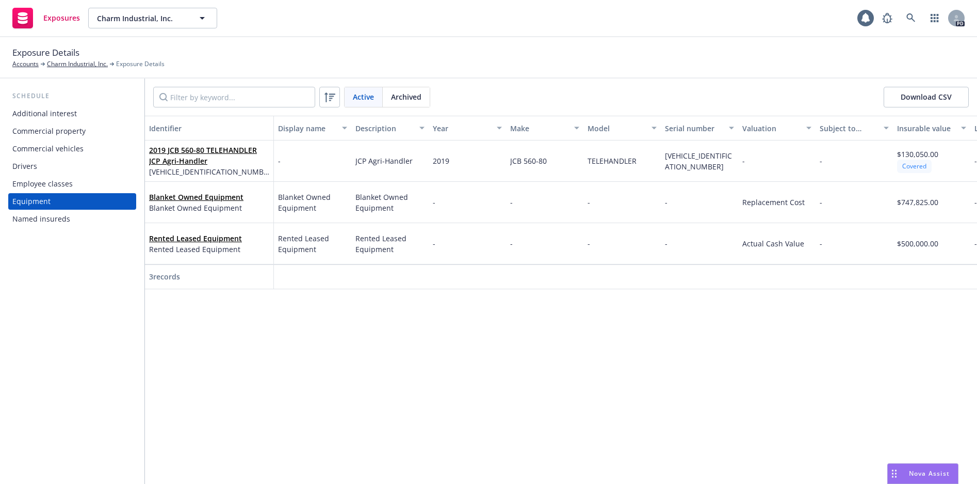
click at [413, 101] on span "Archived" at bounding box center [406, 96] width 30 height 11
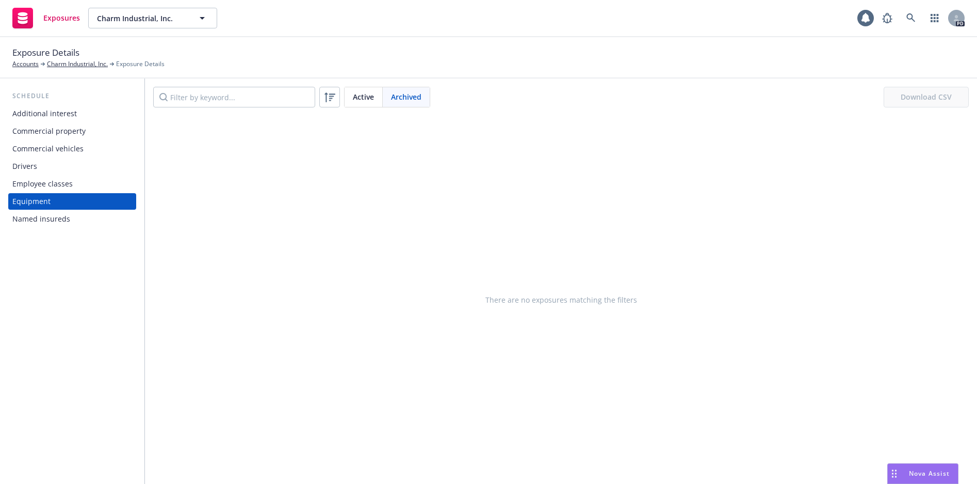
click at [363, 96] on span "Active" at bounding box center [363, 96] width 21 height 11
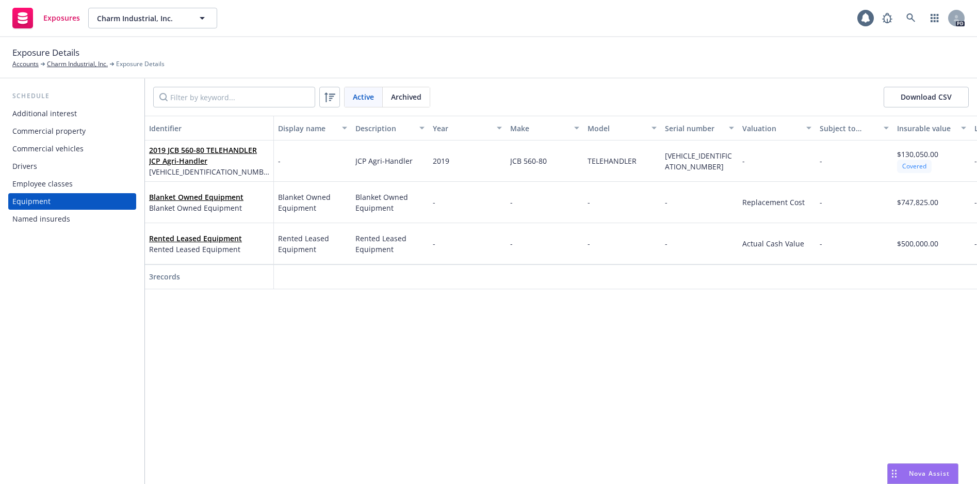
click at [23, 169] on div "Drivers" at bounding box center [24, 166] width 25 height 17
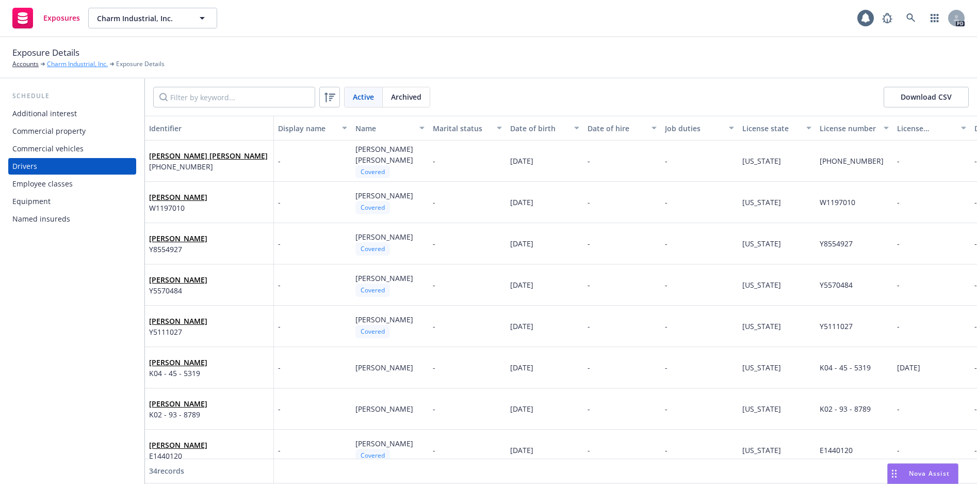
click at [75, 68] on link "Charm Industrial, Inc." at bounding box center [77, 63] width 61 height 9
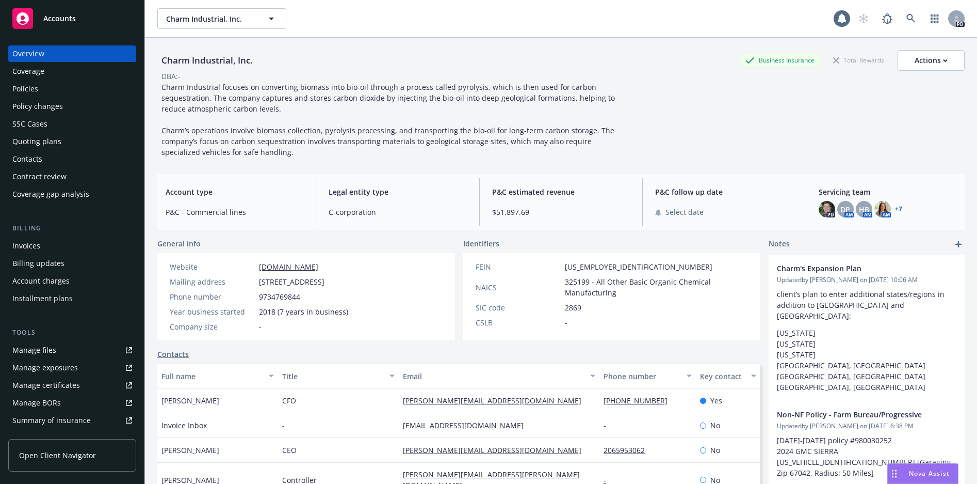
click at [36, 422] on div "Summary of insurance" at bounding box center [51, 420] width 78 height 17
click at [25, 87] on div "Policies" at bounding box center [25, 89] width 26 height 17
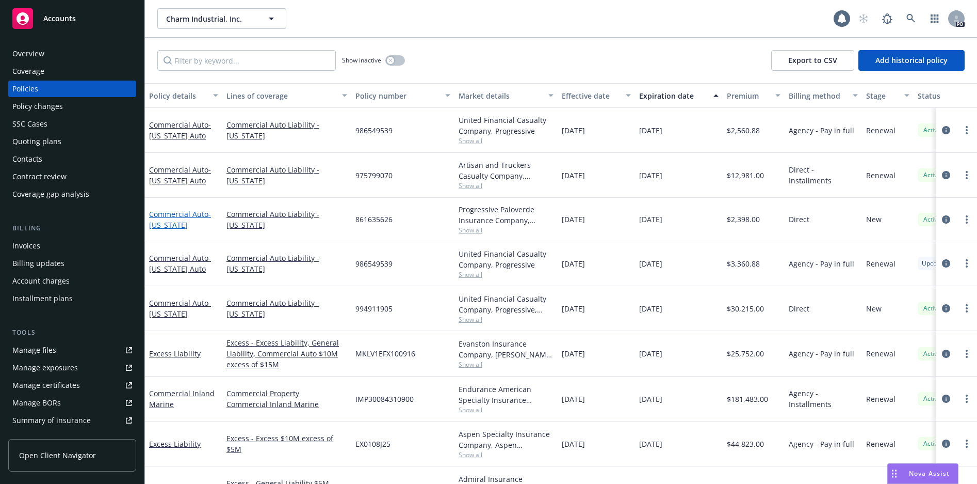
click at [183, 212] on link "Commercial Auto - Louisiana" at bounding box center [180, 219] width 62 height 21
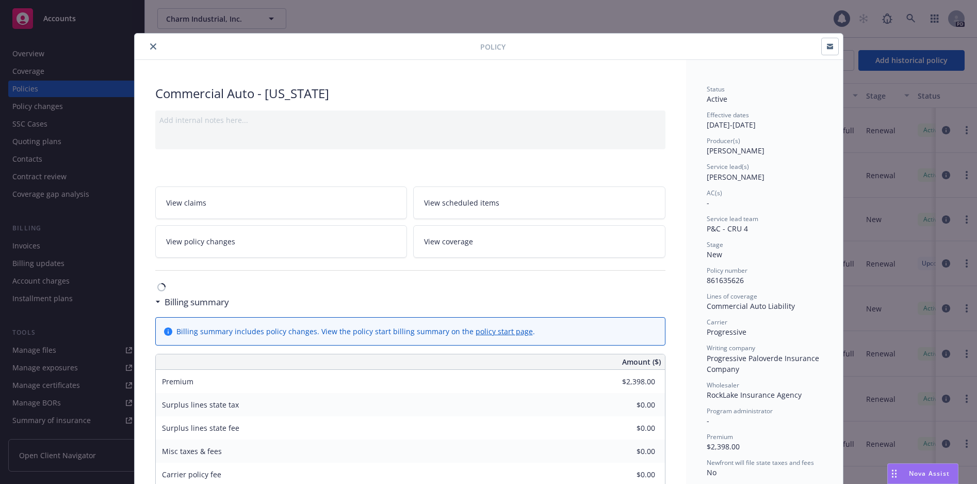
click at [20, 71] on div "Policy Commercial Auto - Louisiana Add internal notes here... View claims View …" at bounding box center [488, 242] width 977 height 484
click at [150, 44] on icon "close" at bounding box center [153, 46] width 6 height 6
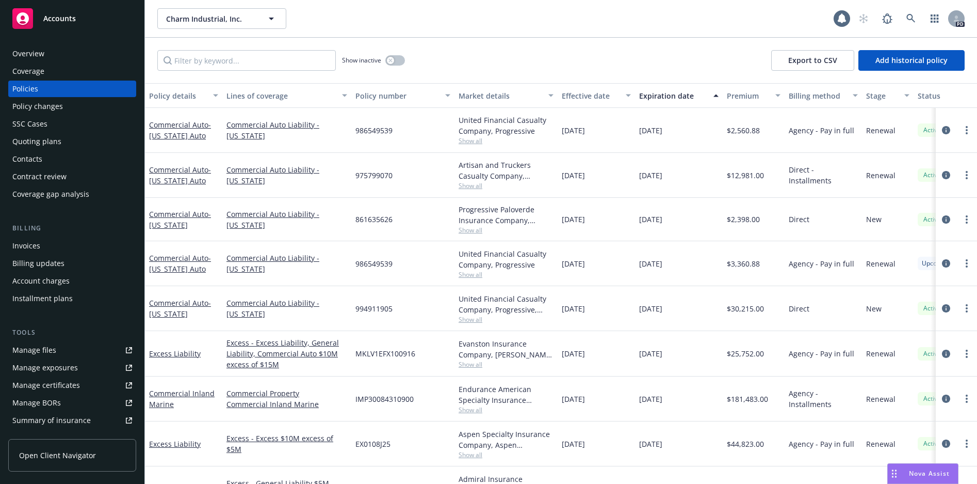
click at [30, 69] on div "Coverage" at bounding box center [28, 71] width 32 height 17
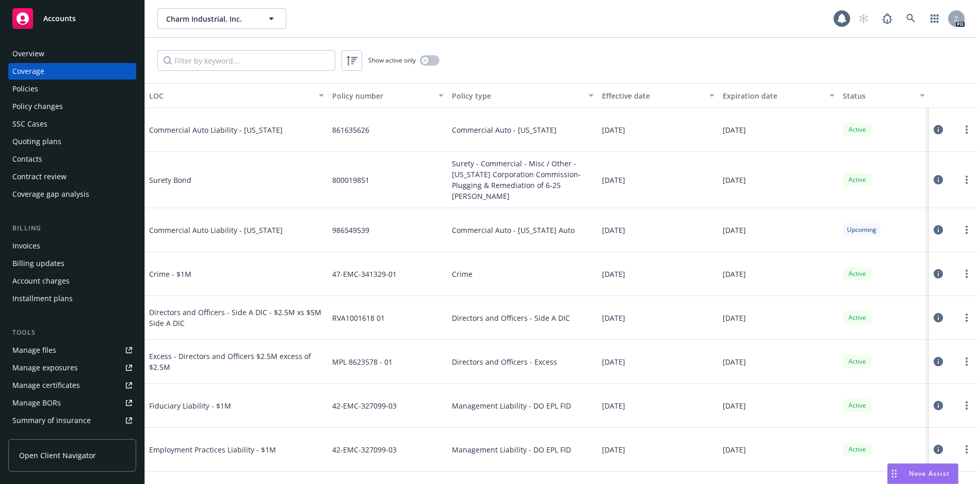
click at [934, 128] on icon at bounding box center [938, 129] width 9 height 9
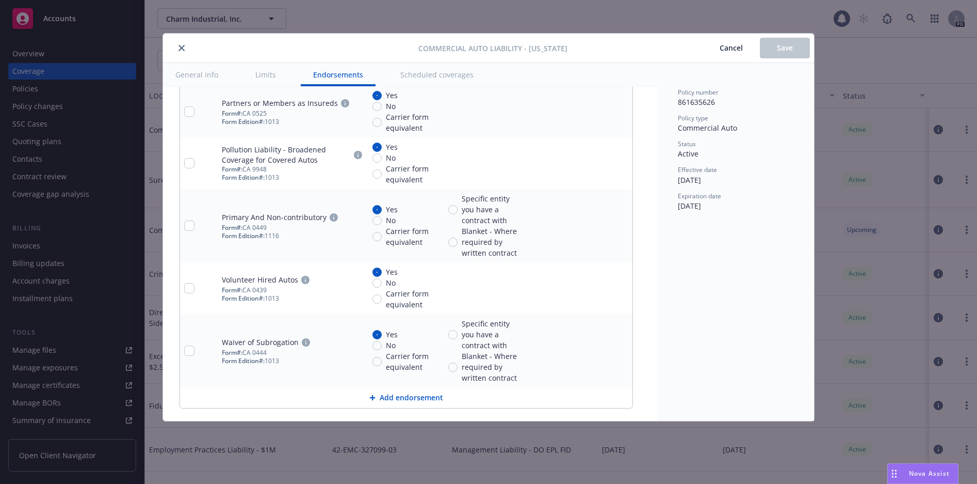
scroll to position [2245, 0]
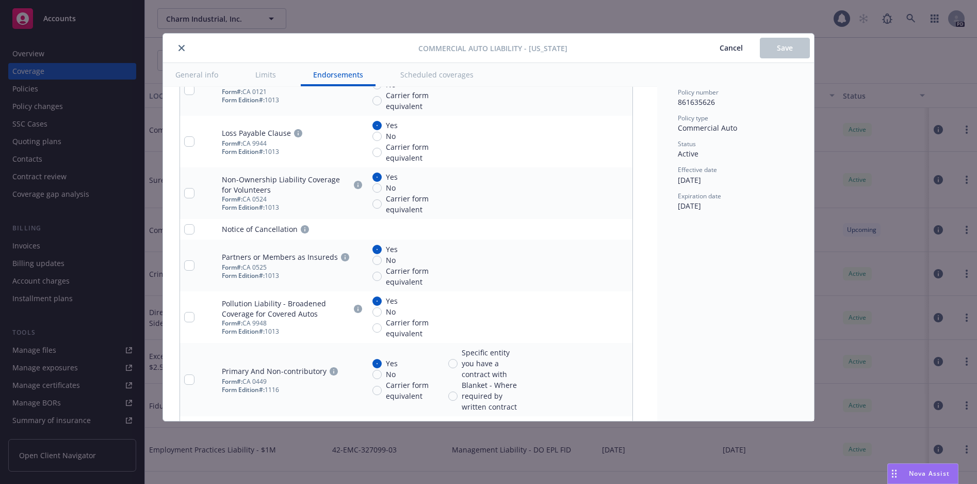
click at [182, 46] on icon "close" at bounding box center [182, 48] width 6 height 6
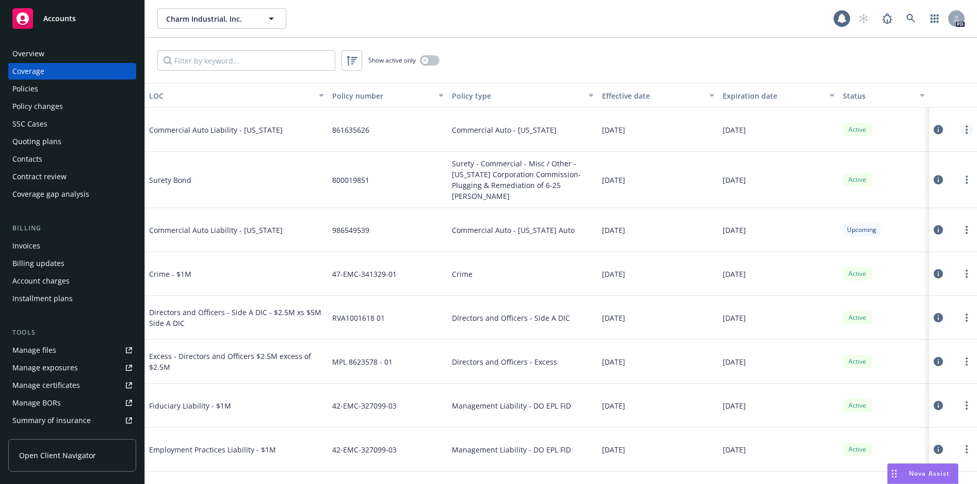
click at [961, 126] on link "more" at bounding box center [967, 129] width 12 height 12
click at [865, 197] on link "View policy" at bounding box center [897, 192] width 136 height 21
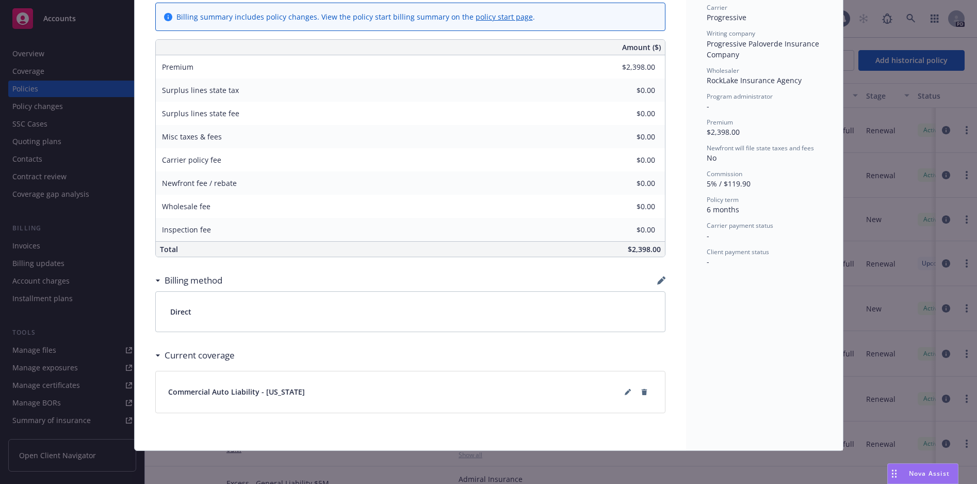
scroll to position [108, 0]
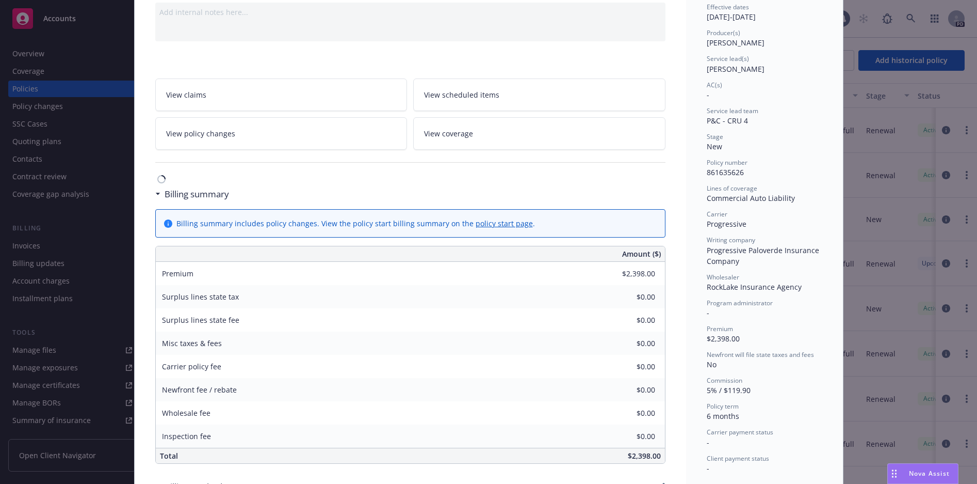
click at [443, 137] on span "View coverage" at bounding box center [448, 133] width 49 height 11
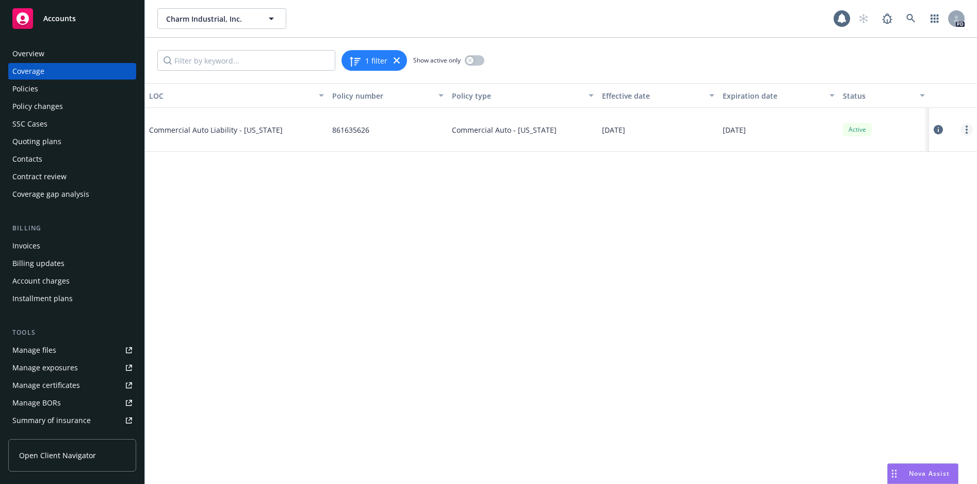
click at [966, 132] on icon "more" at bounding box center [967, 129] width 2 height 8
click at [886, 194] on link "View policy" at bounding box center [905, 192] width 136 height 21
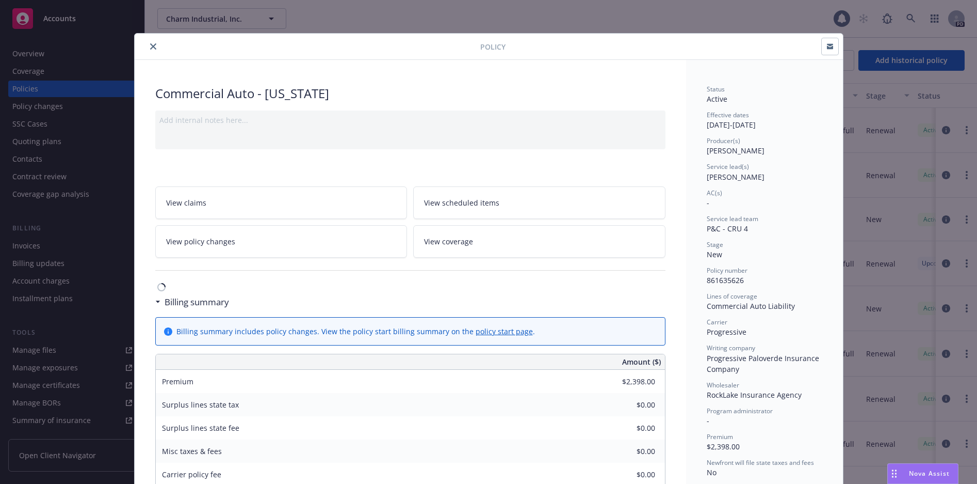
click at [150, 48] on icon "close" at bounding box center [153, 46] width 6 height 6
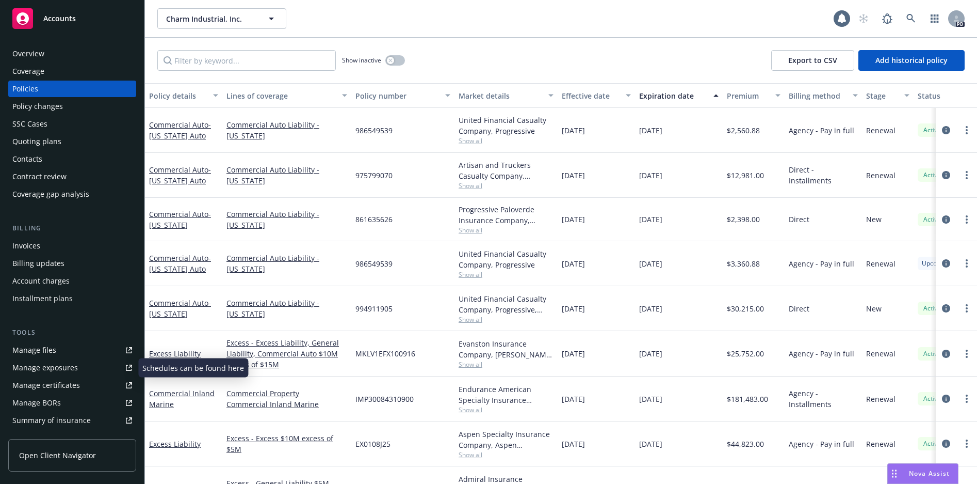
click at [40, 353] on div "Manage files" at bounding box center [34, 350] width 44 height 17
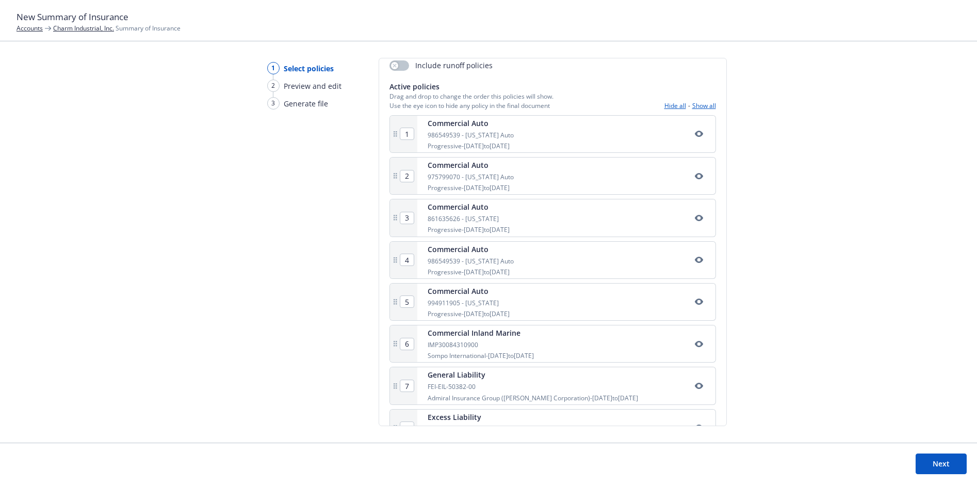
scroll to position [147, 0]
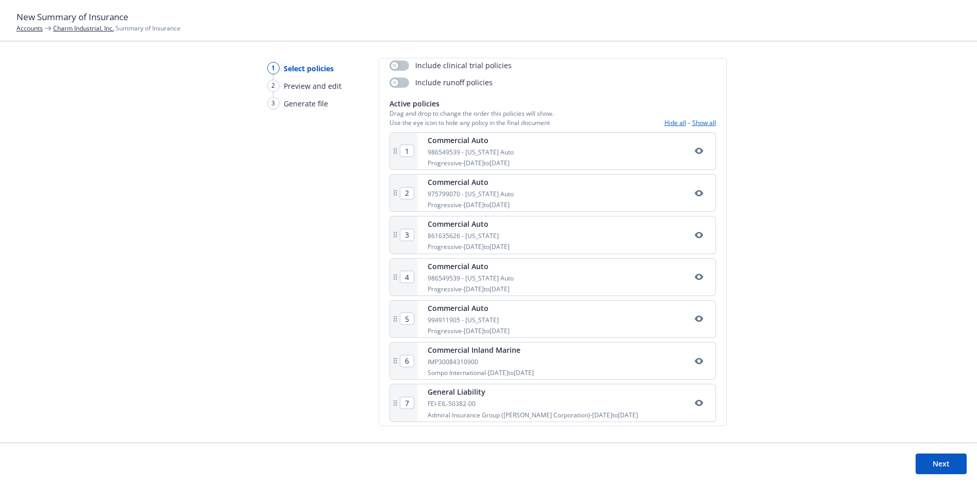
click at [665, 126] on button "Hide all" at bounding box center [676, 122] width 22 height 9
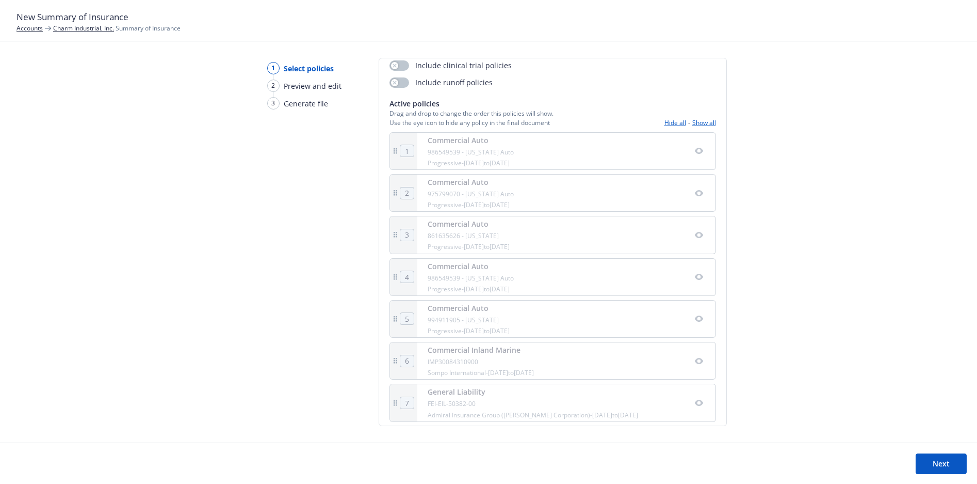
click at [665, 126] on button "Hide all" at bounding box center [676, 122] width 22 height 9
click at [693, 122] on button "Show all" at bounding box center [705, 122] width 24 height 9
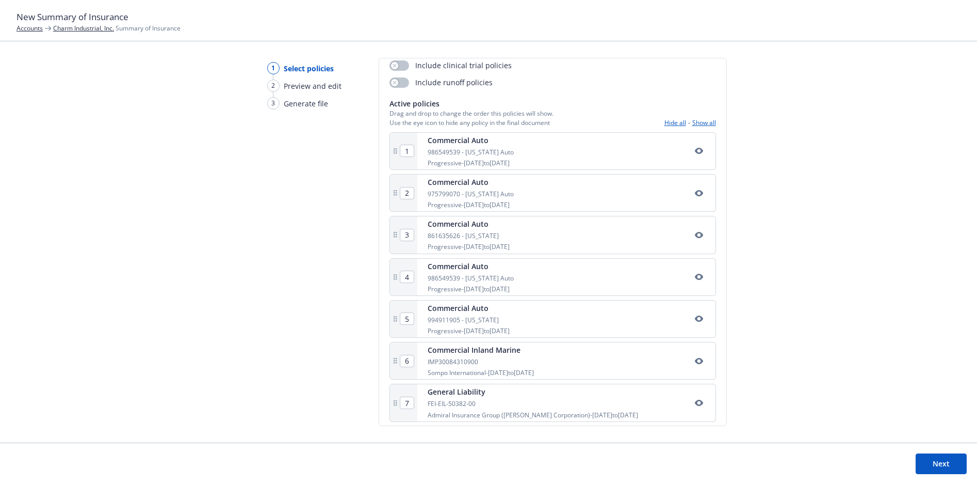
click at [692, 242] on div "Commercial Auto 861635626 - [US_STATE] Progressive - [DATE] to [DATE]" at bounding box center [567, 234] width 298 height 37
click at [695, 234] on icon "button" at bounding box center [699, 235] width 8 height 8
click at [951, 455] on button "Next" at bounding box center [941, 463] width 51 height 21
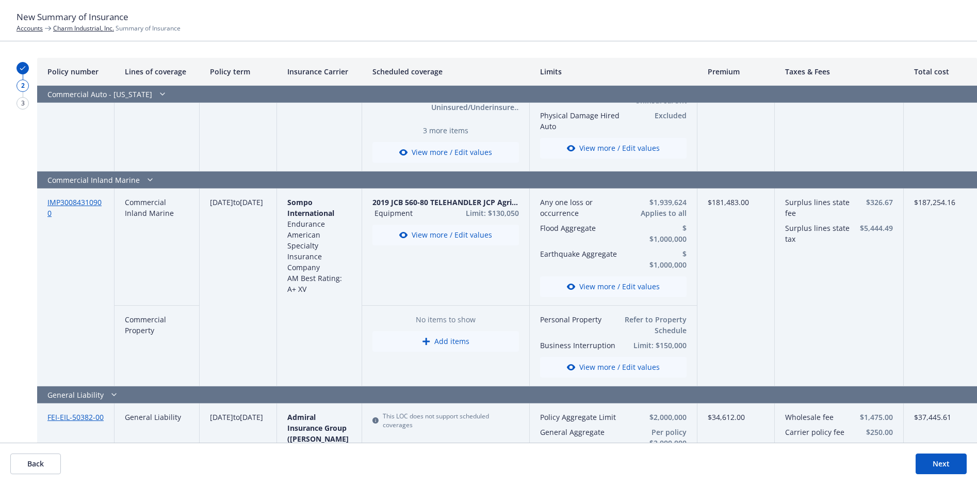
scroll to position [671, 0]
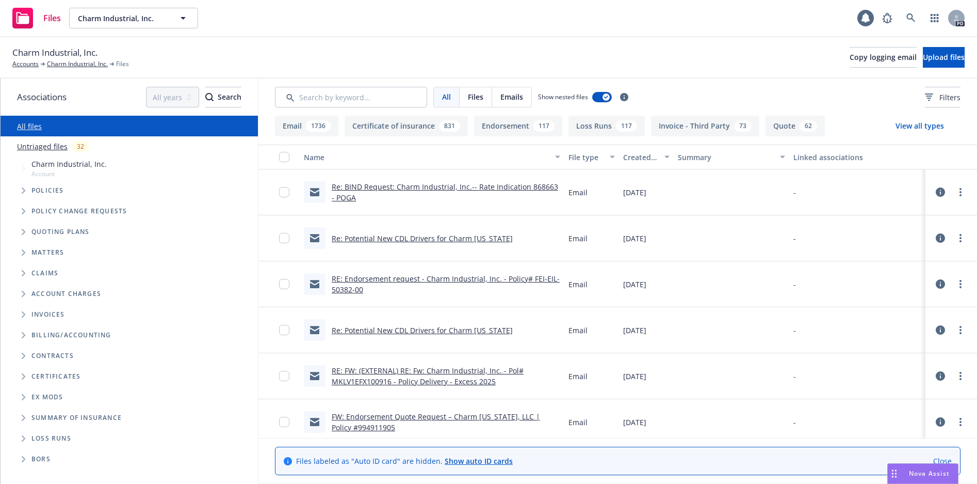
click at [768, 130] on button "Quote 62" at bounding box center [795, 126] width 59 height 21
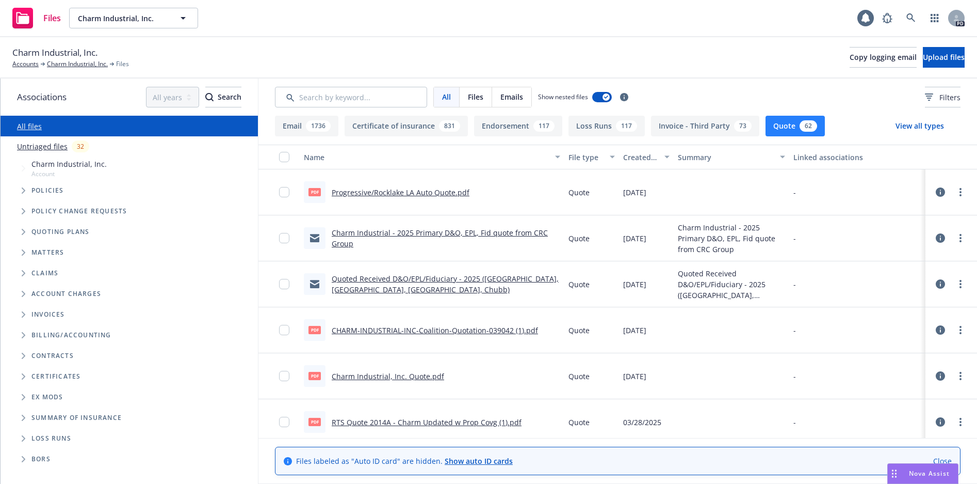
click at [401, 201] on div "pdf Progressive/Rocklake LA Auto Quote.pdf" at bounding box center [387, 192] width 166 height 22
click at [400, 201] on div "pdf Progressive/Rocklake LA Auto Quote.pdf" at bounding box center [387, 192] width 166 height 22
click at [400, 196] on link "Progressive/Rocklake LA Auto Quote.pdf" at bounding box center [401, 192] width 138 height 10
click at [400, 190] on link "Progressive/Rocklake LA Auto Quote.pdf" at bounding box center [401, 192] width 138 height 10
click at [284, 190] on input "checkbox" at bounding box center [284, 192] width 10 height 10
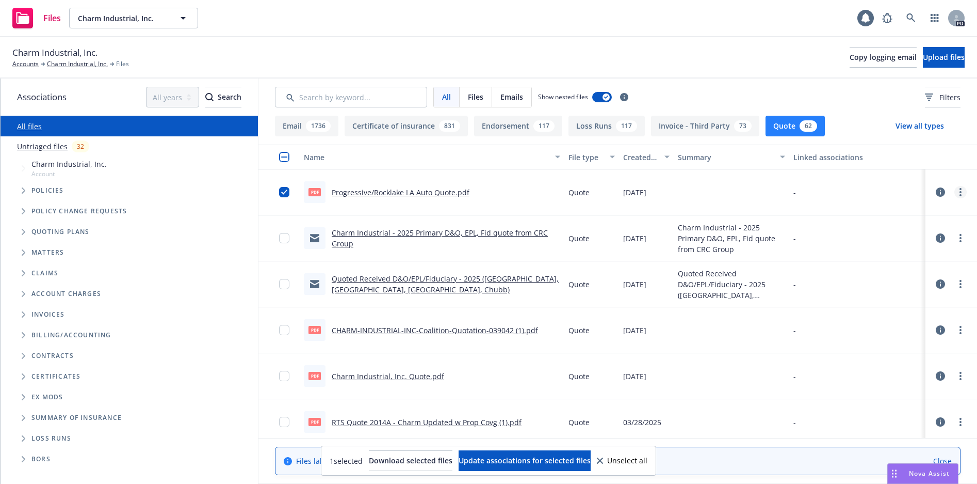
click at [955, 193] on link "more" at bounding box center [961, 192] width 12 height 12
click at [904, 234] on link "Download" at bounding box center [907, 233] width 103 height 21
click at [339, 193] on link "Progressive/Rocklake LA Auto Quote.pdf" at bounding box center [401, 192] width 138 height 10
